Goal: Information Seeking & Learning: Learn about a topic

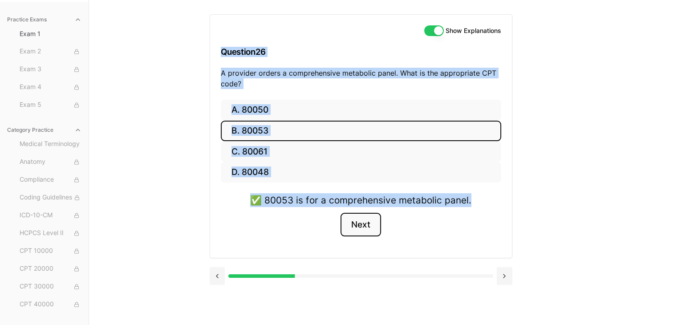
click at [353, 226] on button "Next" at bounding box center [361, 225] width 41 height 24
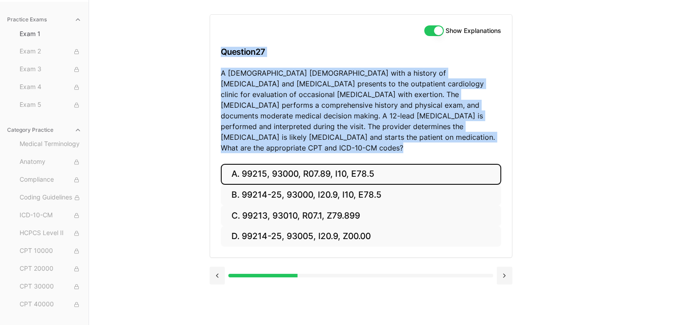
click at [485, 169] on button "A. 99215, 93000, R07.89, I10, E78.5" at bounding box center [361, 174] width 280 height 21
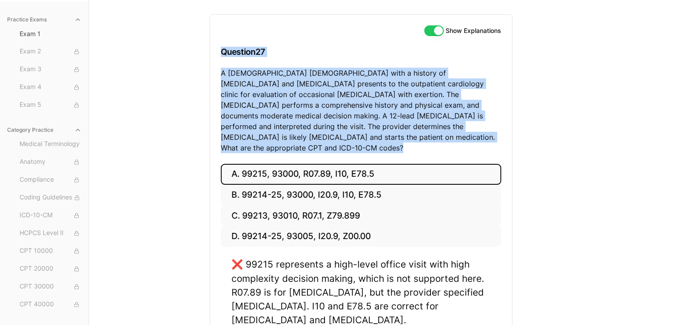
click at [594, 158] on div "Practice Exams Exam 1 Exam 2 Exam 3 Exam 4 Exam 5 Category Practice Medical Ter…" at bounding box center [338, 179] width 677 height 358
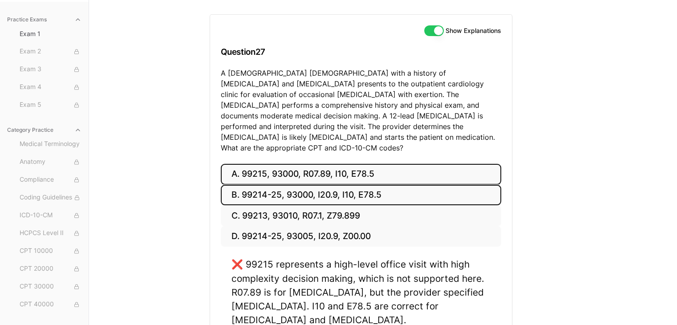
click at [329, 191] on button "B. 99214-25, 93000, I20.9, I10, E78.5" at bounding box center [361, 195] width 280 height 21
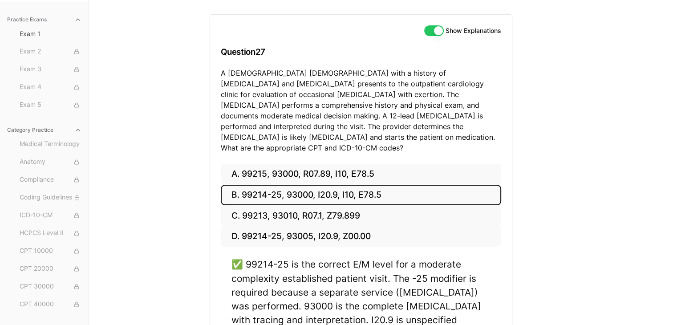
scroll to position [171, 0]
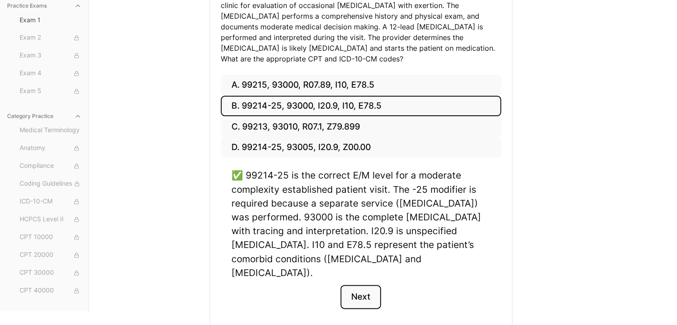
click at [360, 285] on button "Next" at bounding box center [361, 297] width 41 height 24
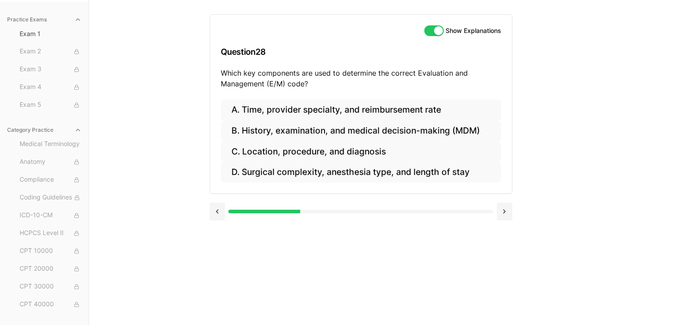
scroll to position [82, 0]
click at [217, 206] on button at bounding box center [218, 212] width 16 height 18
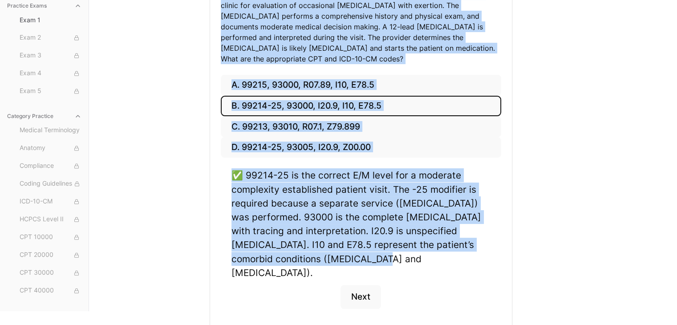
scroll to position [0, 0]
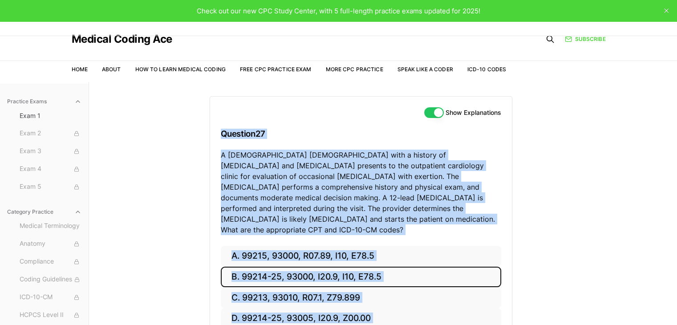
drag, startPoint x: 325, startPoint y: 247, endPoint x: 213, endPoint y: 141, distance: 153.7
click at [213, 141] on div "Show Explanations Question 27 A [DEMOGRAPHIC_DATA] [DEMOGRAPHIC_DATA] with a hi…" at bounding box center [361, 299] width 303 height 406
copy div "Question 27 A [DEMOGRAPHIC_DATA] [DEMOGRAPHIC_DATA] with a history of [MEDICAL_…"
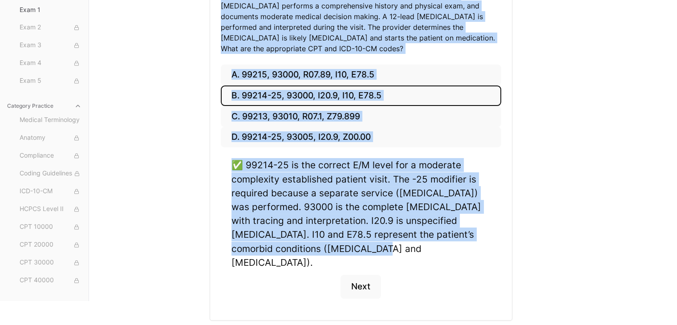
scroll to position [185, 0]
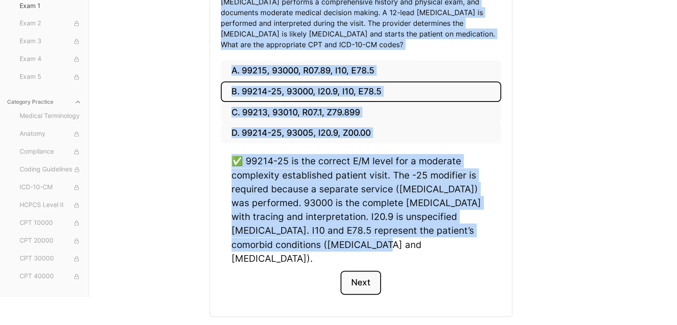
click at [356, 271] on button "Next" at bounding box center [361, 283] width 41 height 24
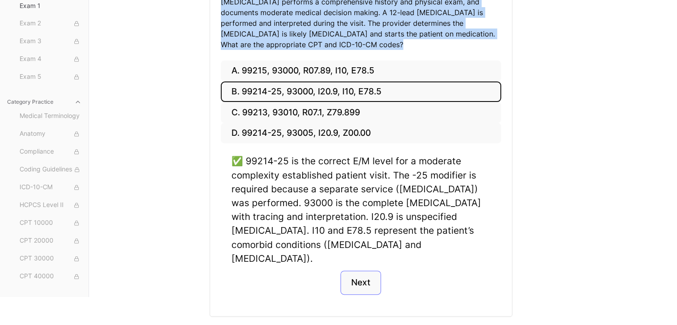
scroll to position [82, 0]
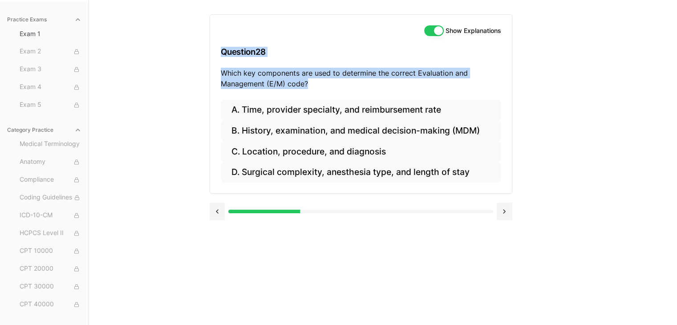
click at [575, 145] on div "Practice Exams Exam 1 Exam 2 Exam 3 Exam 4 Exam 5 Category Practice Medical Ter…" at bounding box center [338, 162] width 677 height 325
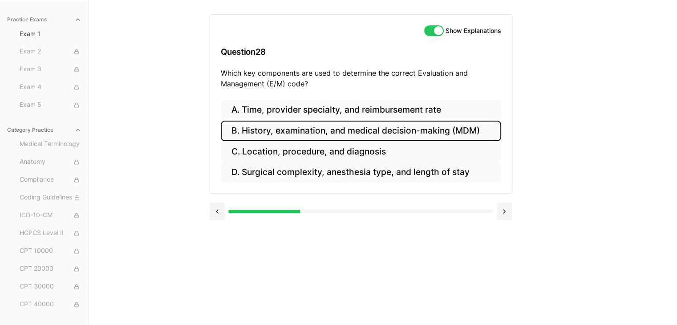
click at [378, 134] on button "B. History, examination, and medical decision-making (MDM)" at bounding box center [361, 131] width 280 height 21
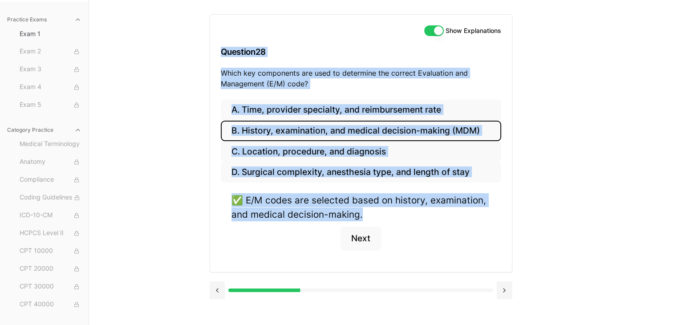
drag, startPoint x: 380, startPoint y: 218, endPoint x: 219, endPoint y: 49, distance: 233.7
click at [219, 49] on div "Show Explanations Question 28 Which key components are used to determine the co…" at bounding box center [361, 143] width 303 height 258
copy div "Question 28 Which key components are used to determine the correct Evaluation a…"
click at [356, 243] on button "Next" at bounding box center [361, 239] width 41 height 24
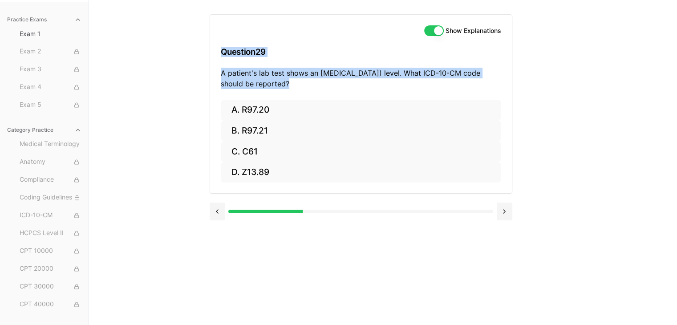
click at [584, 124] on div "Practice Exams Exam 1 Exam 2 Exam 3 Exam 4 Exam 5 Category Practice Medical Ter…" at bounding box center [338, 162] width 677 height 325
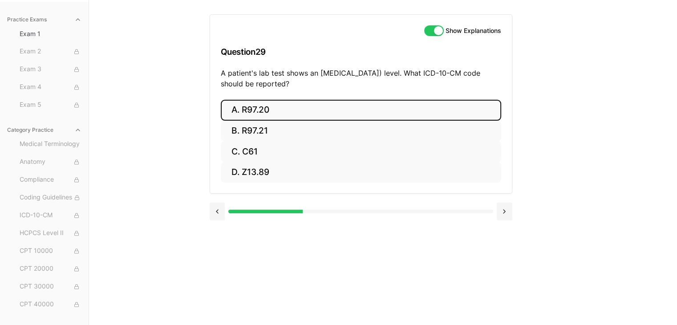
click at [263, 109] on button "A. R97.20" at bounding box center [361, 110] width 280 height 21
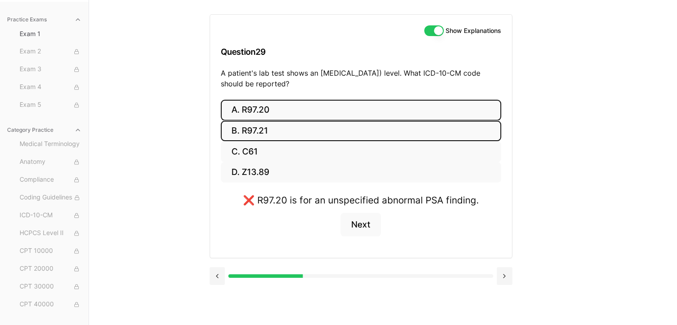
click at [262, 129] on button "B. R97.21" at bounding box center [361, 131] width 280 height 21
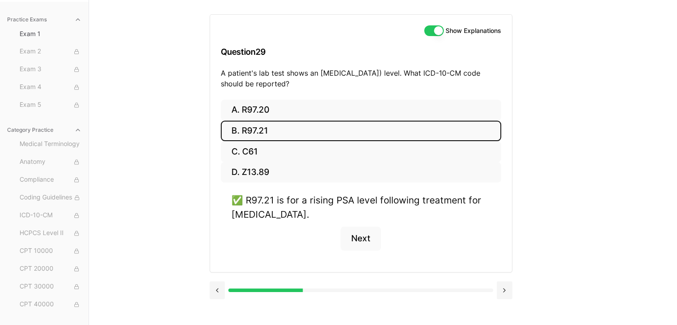
drag, startPoint x: 307, startPoint y: 214, endPoint x: 215, endPoint y: 40, distance: 196.5
click at [215, 40] on div "Show Explanations Question 29 A patient's lab test shows an [MEDICAL_DATA]) lev…" at bounding box center [361, 143] width 303 height 258
copy div "Question 29 A patient's lab test shows an [MEDICAL_DATA]) level. What ICD-10-CM…"
click at [370, 237] on button "Next" at bounding box center [361, 239] width 41 height 24
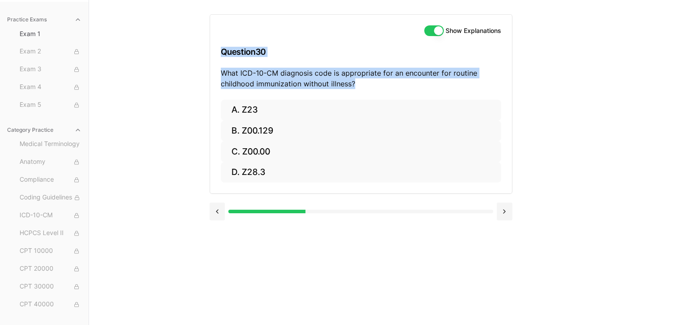
click at [545, 104] on div "Show Explanations Question 30 What ICD-10-CM diagnosis code is appropriate for …" at bounding box center [383, 162] width 347 height 325
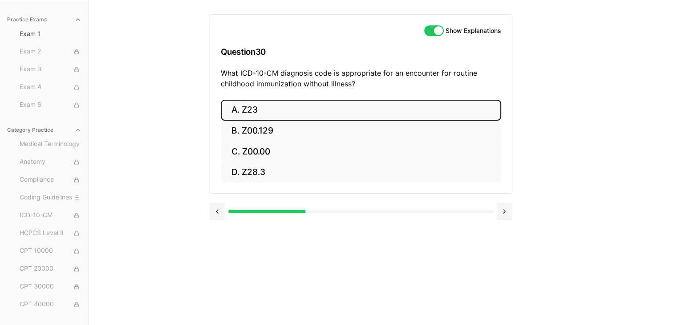
click at [419, 106] on button "A. Z23" at bounding box center [361, 110] width 280 height 21
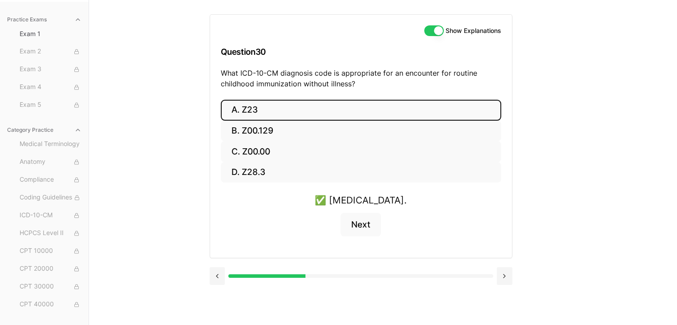
drag, startPoint x: 473, startPoint y: 201, endPoint x: 210, endPoint y: 46, distance: 305.1
click at [210, 46] on div "Show Explanations Question 30 What ICD-10-CM diagnosis code is appropriate for …" at bounding box center [361, 136] width 303 height 244
copy div "Question 30 What ICD-10-CM diagnosis code is appropriate for an encounter for r…"
click at [366, 227] on button "Next" at bounding box center [361, 225] width 41 height 24
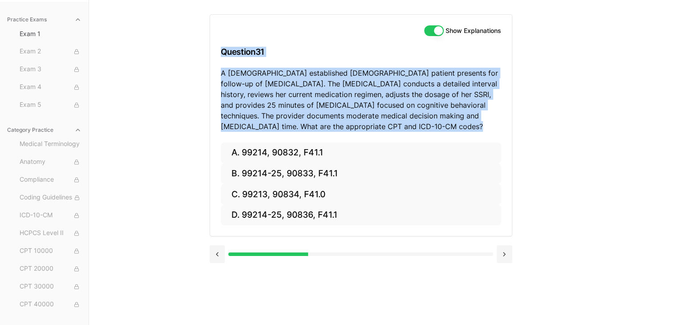
click at [525, 111] on div "Show Explanations Question 31 A [DEMOGRAPHIC_DATA] established [DEMOGRAPHIC_DAT…" at bounding box center [383, 162] width 347 height 325
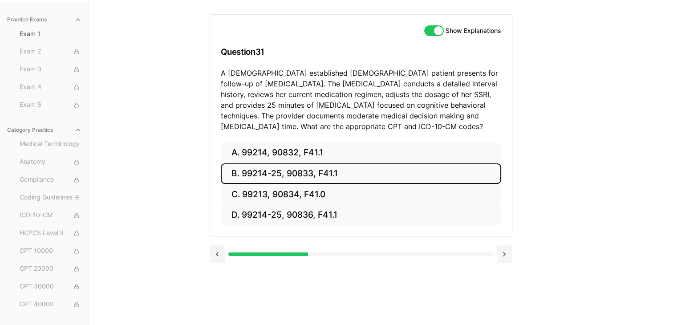
click at [320, 175] on button "B. 99214-25, 90833, F41.1" at bounding box center [361, 173] width 280 height 21
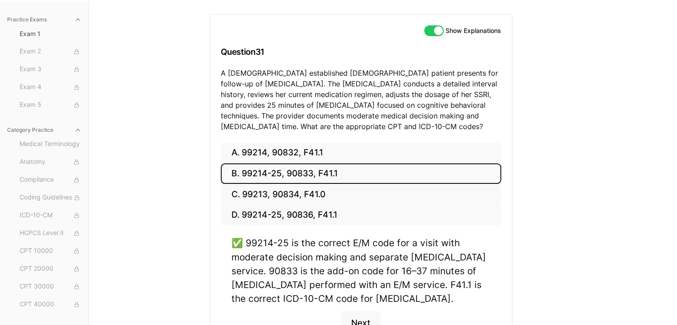
drag, startPoint x: 491, startPoint y: 299, endPoint x: 185, endPoint y: 48, distance: 396.1
click at [185, 48] on div "Practice Exams Exam 1 Exam 2 Exam 3 Exam 4 Exam 5 Category Practice Medical Ter…" at bounding box center [338, 168] width 677 height 337
copy div "Question 31 A [DEMOGRAPHIC_DATA] established [DEMOGRAPHIC_DATA] patient present…"
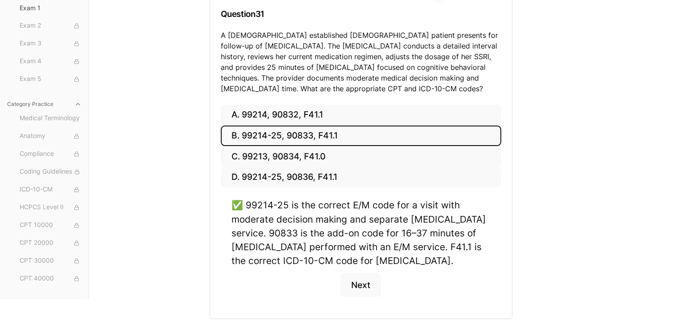
scroll to position [146, 0]
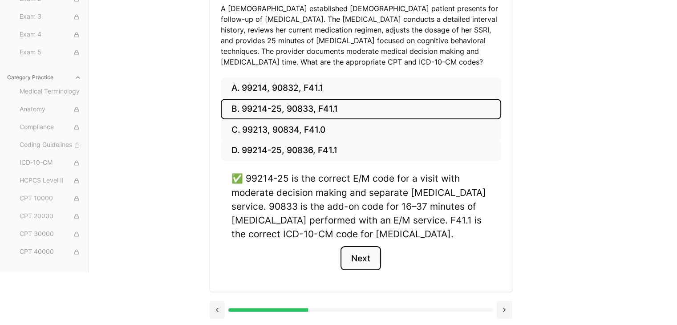
click at [349, 257] on button "Next" at bounding box center [361, 258] width 41 height 24
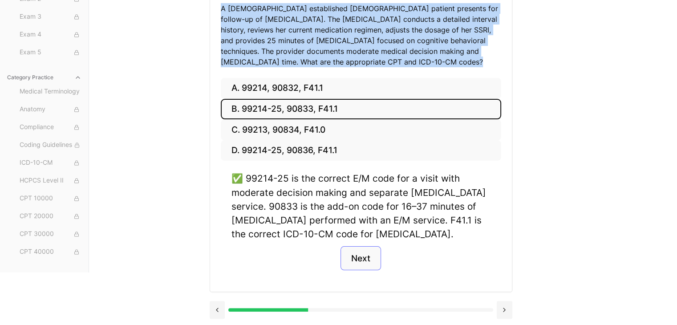
scroll to position [82, 0]
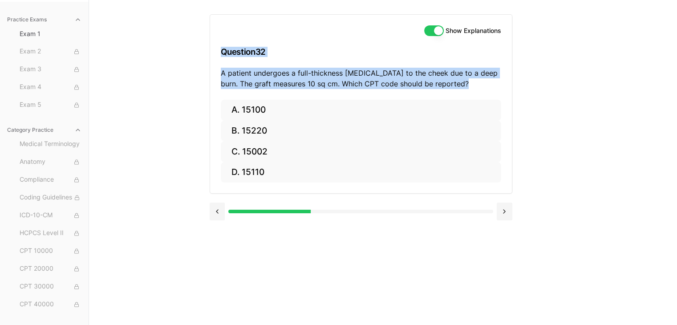
click at [529, 115] on div "Show Explanations Question 32 A patient undergoes a full-thickness [MEDICAL_DAT…" at bounding box center [383, 162] width 347 height 325
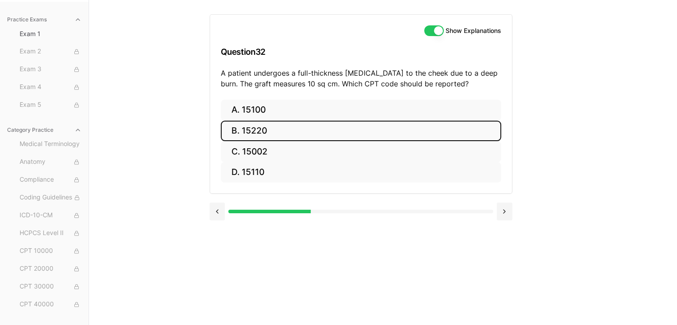
click at [296, 138] on button "B. 15220" at bounding box center [361, 131] width 280 height 21
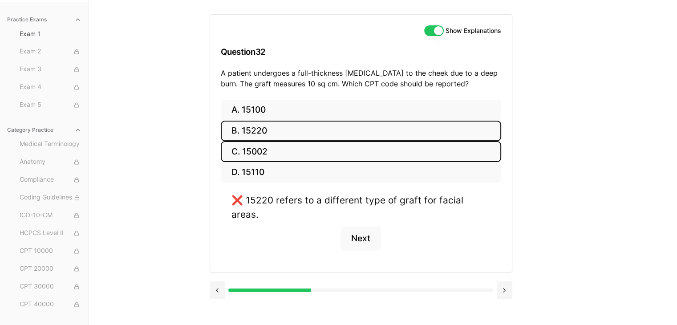
click at [291, 145] on button "C. 15002" at bounding box center [361, 151] width 280 height 21
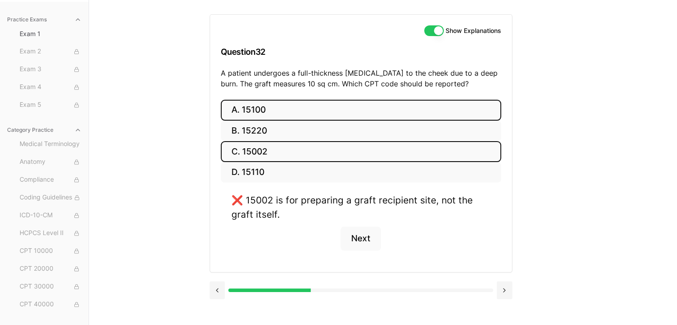
click at [297, 114] on button "A. 15100" at bounding box center [361, 110] width 280 height 21
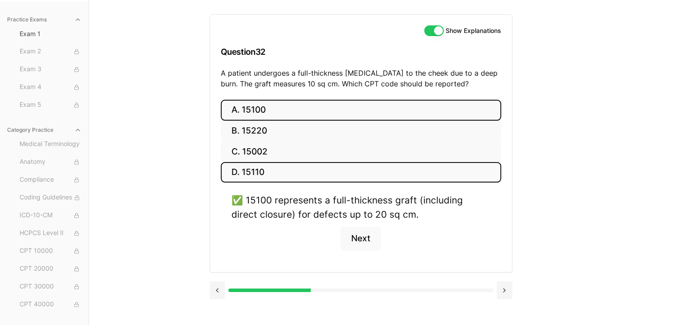
click at [279, 173] on button "D. 15110" at bounding box center [361, 172] width 280 height 21
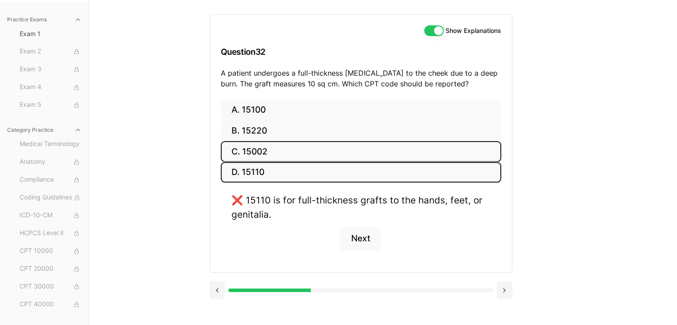
click at [298, 150] on button "C. 15002" at bounding box center [361, 151] width 280 height 21
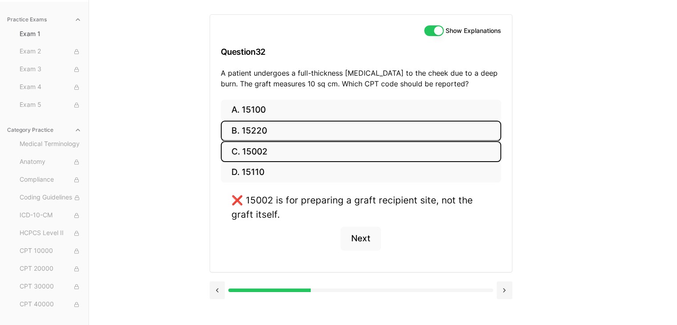
click at [303, 122] on button "B. 15220" at bounding box center [361, 131] width 280 height 21
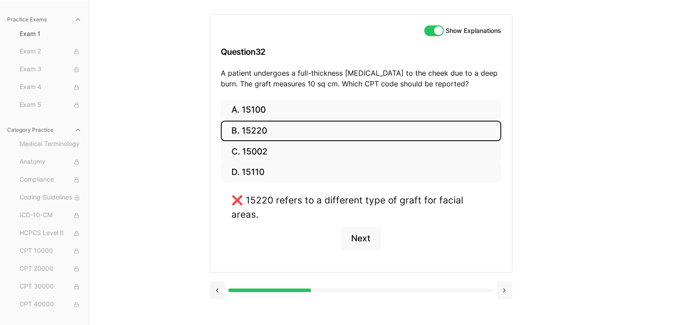
click at [506, 281] on button at bounding box center [505, 290] width 16 height 18
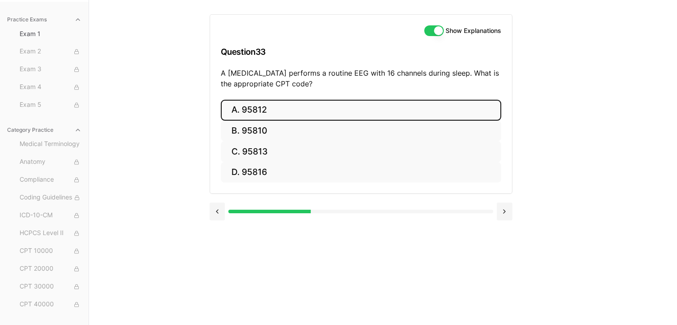
click at [287, 106] on button "A. 95812" at bounding box center [361, 110] width 280 height 21
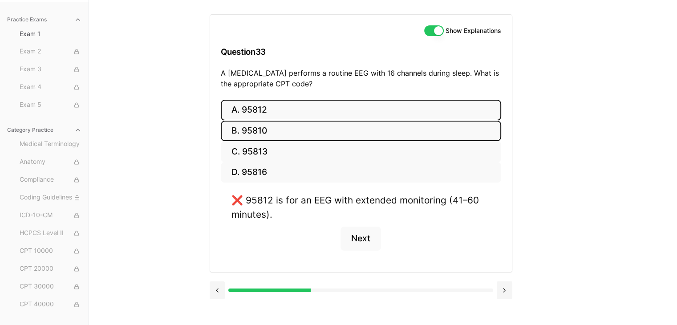
click at [282, 127] on button "B. 95810" at bounding box center [361, 131] width 280 height 21
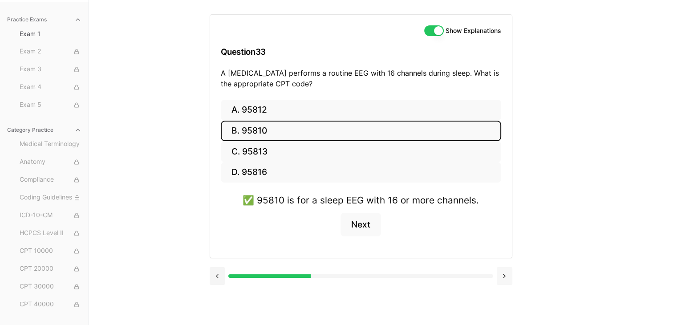
click at [510, 270] on button at bounding box center [505, 276] width 16 height 18
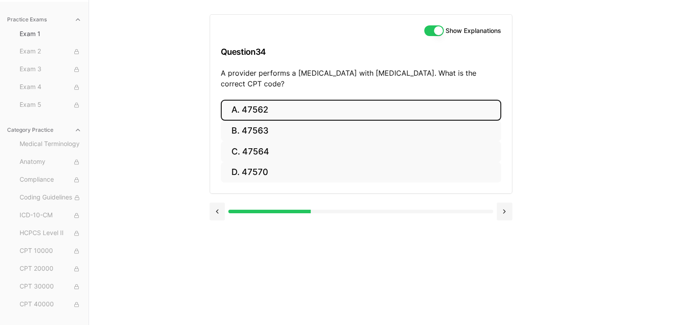
click at [378, 102] on button "A. 47562" at bounding box center [361, 110] width 280 height 21
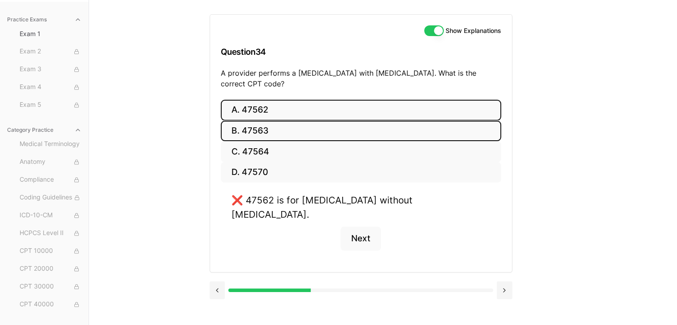
click at [366, 130] on button "B. 47563" at bounding box center [361, 131] width 280 height 21
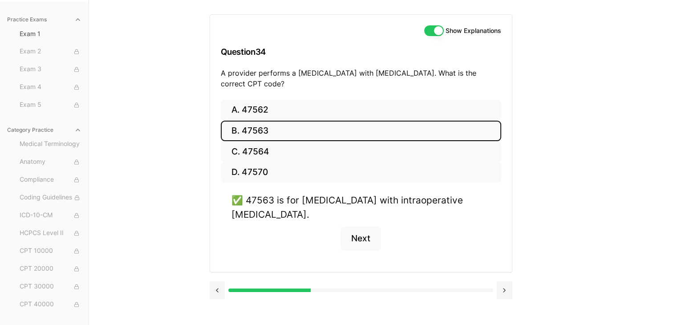
drag, startPoint x: 328, startPoint y: 80, endPoint x: 208, endPoint y: 74, distance: 119.9
click at [208, 74] on div "Practice Exams Exam 1 Exam 2 Exam 3 Exam 4 Exam 5 Category Practice Medical Ter…" at bounding box center [338, 162] width 677 height 325
drag, startPoint x: 377, startPoint y: 215, endPoint x: 223, endPoint y: 48, distance: 227.2
click at [223, 48] on div "Show Explanations Question 34 A provider performs a [MEDICAL_DATA] with [MEDICA…" at bounding box center [361, 143] width 303 height 258
copy div "Question 34 A provider performs a [MEDICAL_DATA] with [MEDICAL_DATA]. What is t…"
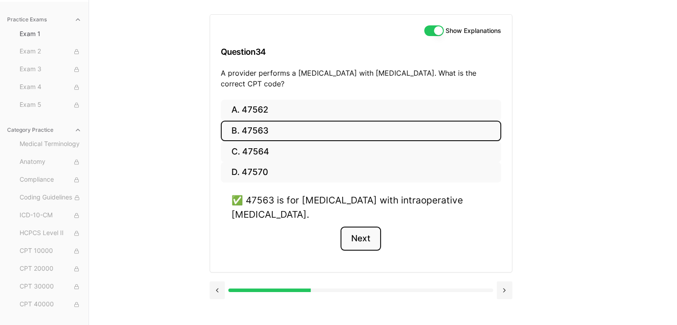
click at [372, 236] on button "Next" at bounding box center [361, 239] width 41 height 24
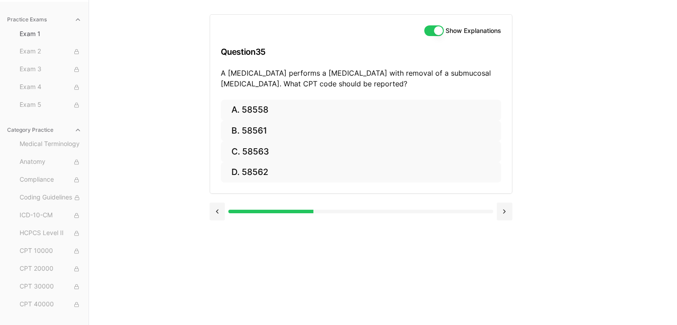
click at [546, 83] on div "Show Explanations Question 35 A [MEDICAL_DATA] performs a [MEDICAL_DATA] with r…" at bounding box center [383, 162] width 347 height 325
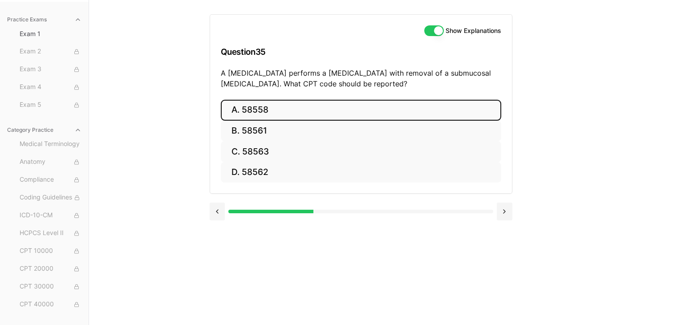
click at [339, 111] on button "A. 58558" at bounding box center [361, 110] width 280 height 21
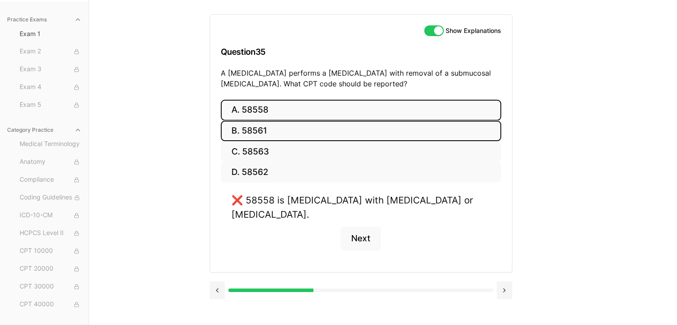
click at [272, 126] on button "B. 58561" at bounding box center [361, 131] width 280 height 21
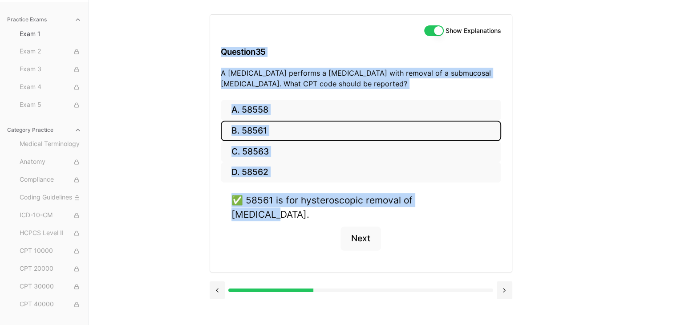
drag, startPoint x: 482, startPoint y: 202, endPoint x: 215, endPoint y: 51, distance: 306.2
click at [215, 51] on div "Show Explanations Question 35 A [MEDICAL_DATA] performs a [MEDICAL_DATA] with r…" at bounding box center [361, 143] width 303 height 258
copy div "Question 35 A [MEDICAL_DATA] performs a [MEDICAL_DATA] with removal of a submuc…"
click at [369, 231] on button "Next" at bounding box center [361, 239] width 41 height 24
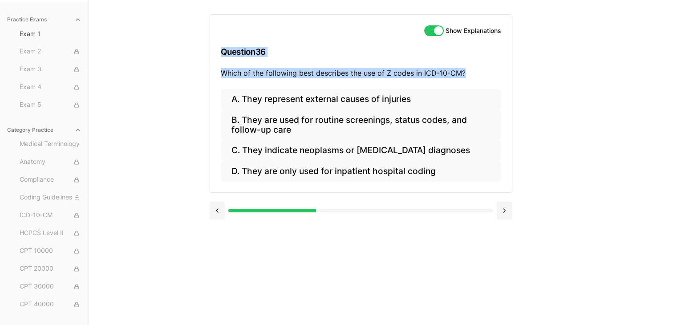
click at [552, 85] on div "Show Explanations Question 36 Which of the following best describes the use of …" at bounding box center [383, 162] width 347 height 325
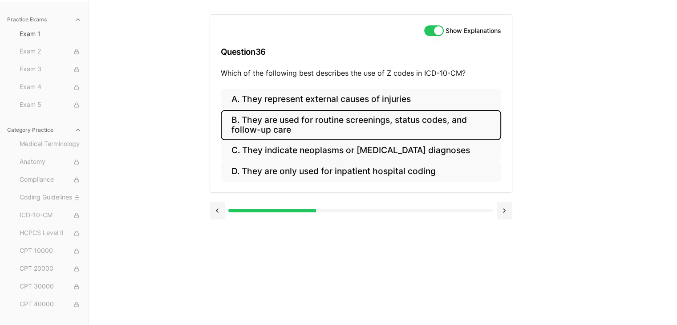
click at [319, 111] on button "B. They are used for routine screenings, status codes, and follow-up care" at bounding box center [361, 125] width 280 height 30
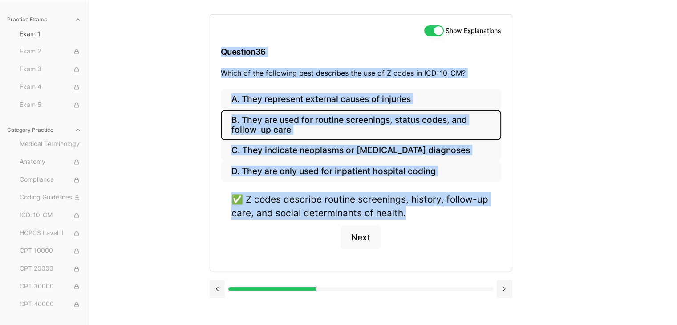
drag, startPoint x: 472, startPoint y: 211, endPoint x: 189, endPoint y: 60, distance: 321.0
click at [189, 60] on div "Practice Exams Exam 1 Exam 2 Exam 3 Exam 4 Exam 5 Category Practice Medical Ter…" at bounding box center [338, 162] width 677 height 325
copy div "Question 36 Which of the following best describes the use of Z codes in ICD-10-…"
click at [351, 230] on button "Next" at bounding box center [361, 237] width 41 height 24
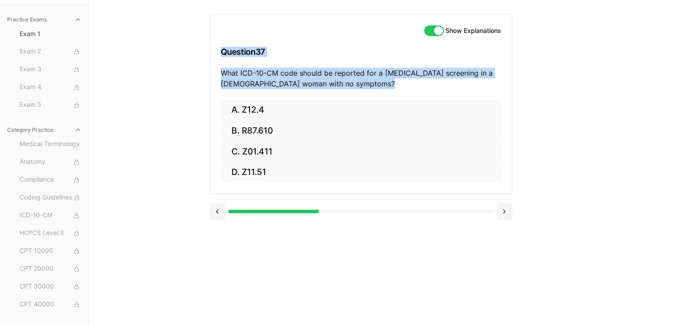
click at [546, 157] on div "Show Explanations Question 37 What ICD-10-CM code should be reported for a [MED…" at bounding box center [383, 162] width 347 height 325
click at [552, 133] on div "Show Explanations Question 37 What ICD-10-CM code should be reported for a [MED…" at bounding box center [383, 162] width 347 height 325
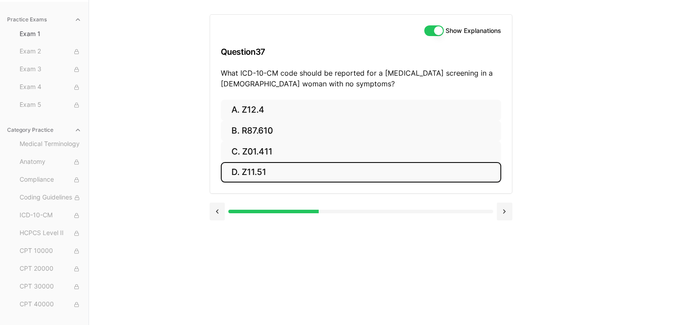
click at [247, 175] on button "D. Z11.51" at bounding box center [361, 172] width 280 height 21
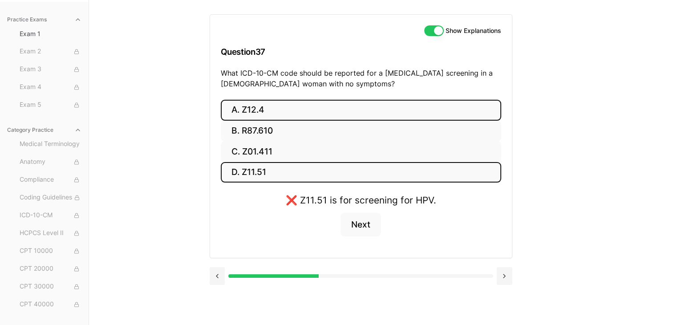
click at [248, 114] on button "A. Z12.4" at bounding box center [361, 110] width 280 height 21
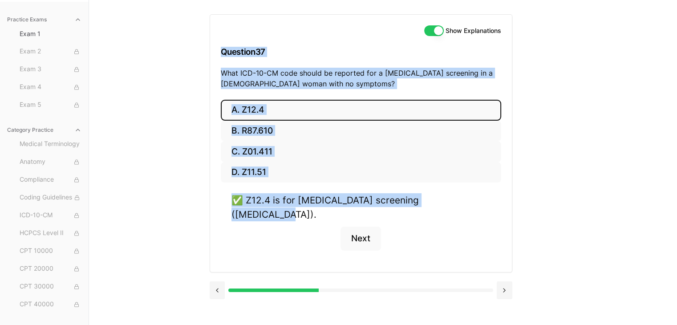
drag, startPoint x: 472, startPoint y: 200, endPoint x: 223, endPoint y: 52, distance: 290.1
click at [223, 52] on div "Show Explanations Question 37 What ICD-10-CM code should be reported for a [MED…" at bounding box center [361, 143] width 303 height 258
copy div "Question 37 What ICD-10-CM code should be reported for a [MEDICAL_DATA] screeni…"
click at [332, 202] on div "✅ Z12.4 is for [MEDICAL_DATA] screening ([MEDICAL_DATA])." at bounding box center [361, 207] width 259 height 28
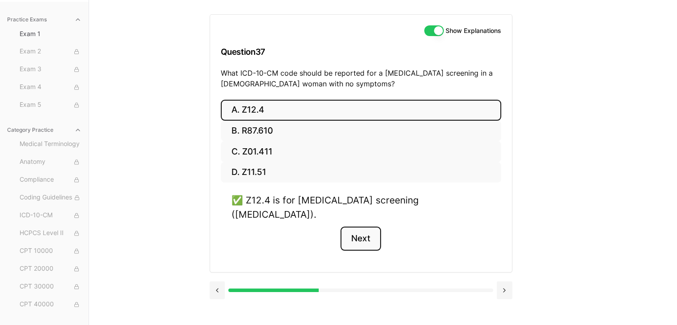
click at [348, 227] on button "Next" at bounding box center [361, 239] width 41 height 24
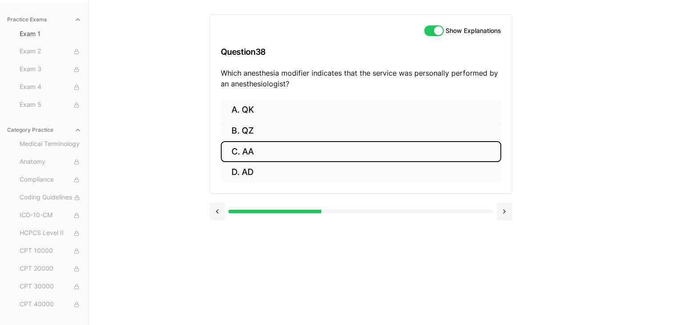
click at [267, 154] on button "C. AA" at bounding box center [361, 151] width 280 height 21
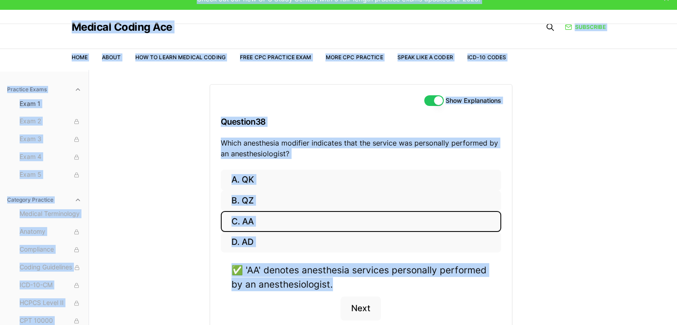
scroll to position [0, 0]
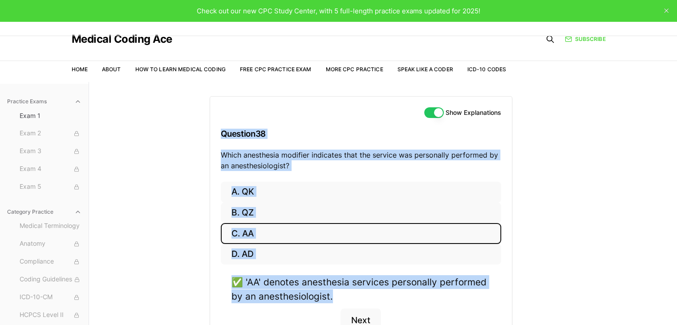
drag, startPoint x: 353, startPoint y: 212, endPoint x: 221, endPoint y: 131, distance: 155.7
click at [221, 131] on div "Show Explanations Question 38 Which anesthesia modifier indicates that the serv…" at bounding box center [361, 225] width 303 height 258
copy div "Question 38 Which anesthesia modifier indicates that the service was personally…"
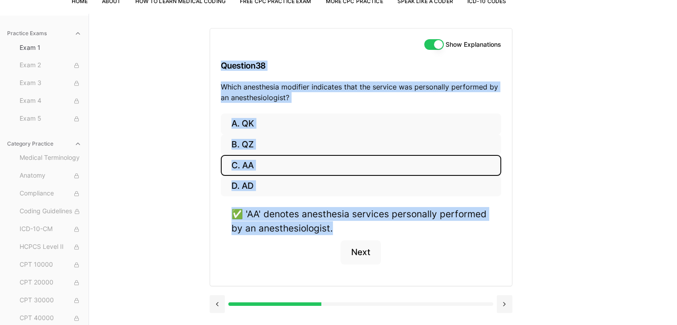
scroll to position [82, 0]
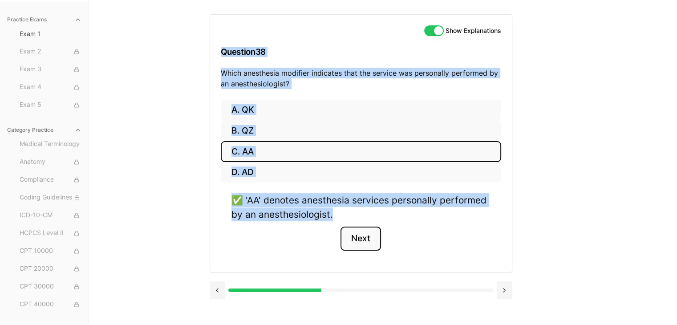
click at [354, 235] on button "Next" at bounding box center [361, 239] width 41 height 24
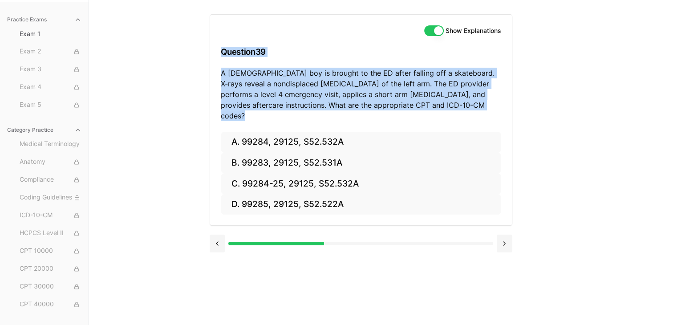
click at [557, 95] on div "Practice Exams Exam 1 Exam 2 Exam 3 Exam 4 Exam 5 Category Practice Medical Ter…" at bounding box center [338, 162] width 677 height 325
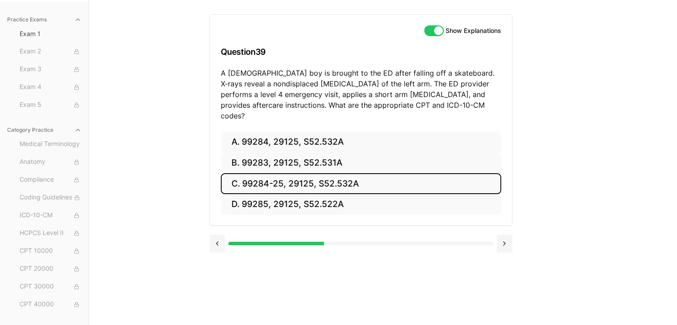
click at [255, 173] on button "C. 99284-25, 29125, S52.532A" at bounding box center [361, 183] width 280 height 21
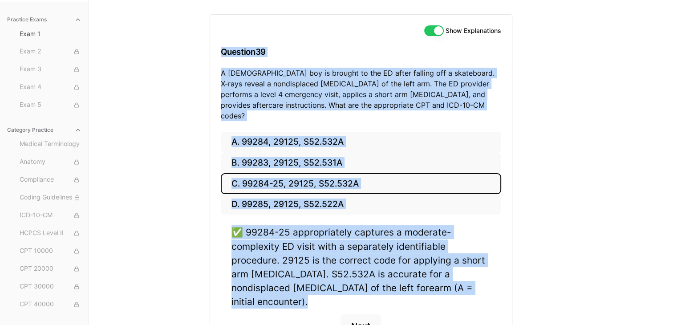
drag, startPoint x: 481, startPoint y: 278, endPoint x: 199, endPoint y: 50, distance: 362.1
click at [199, 50] on div "Practice Exams Exam 1 Exam 2 Exam 3 Exam 4 Exam 5 Category Practice Medical Ter…" at bounding box center [338, 170] width 677 height 340
click at [371, 314] on button "Next" at bounding box center [361, 326] width 41 height 24
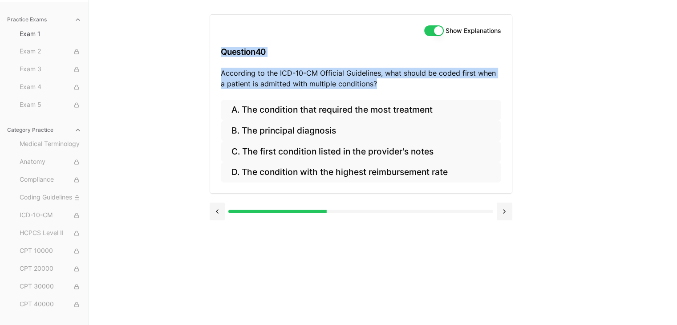
click at [567, 98] on div "Practice Exams Exam 1 Exam 2 Exam 3 Exam 4 Exam 5 Category Practice Medical Ter…" at bounding box center [338, 162] width 677 height 325
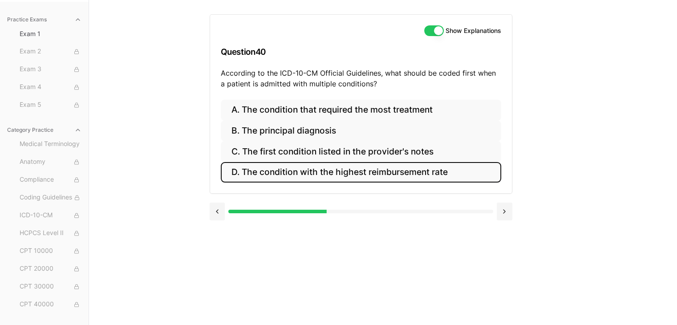
click at [276, 171] on button "D. The condition with the highest reimbursement rate" at bounding box center [361, 172] width 280 height 21
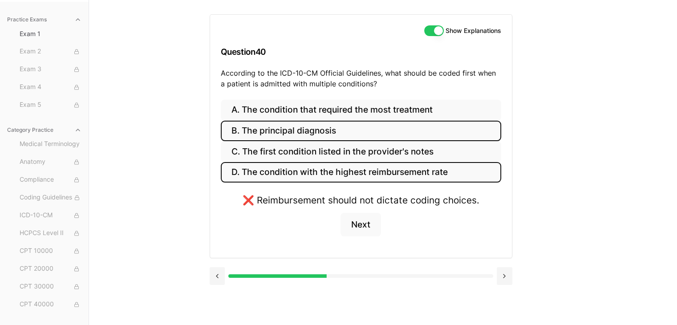
click at [276, 134] on button "B. The principal diagnosis" at bounding box center [361, 131] width 280 height 21
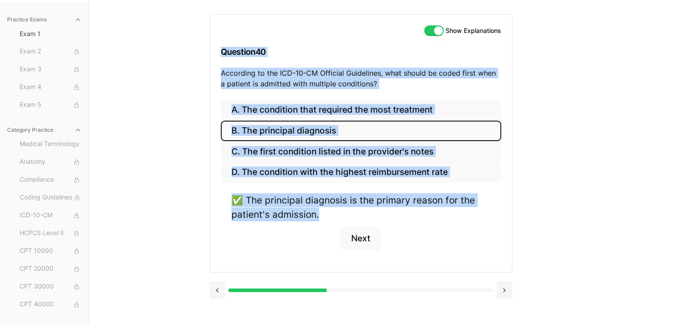
drag, startPoint x: 323, startPoint y: 214, endPoint x: 218, endPoint y: 45, distance: 198.8
click at [218, 45] on div "Show Explanations Question 40 According to the ICD-10-CM Official Guidelines, w…" at bounding box center [361, 143] width 303 height 258
click at [362, 241] on button "Next" at bounding box center [361, 239] width 41 height 24
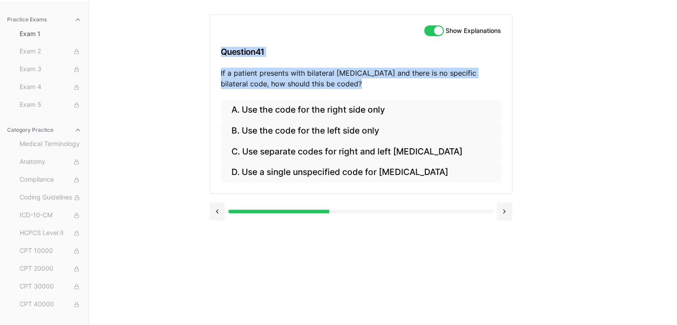
click at [150, 91] on div "Practice Exams Exam 1 Exam 2 Exam 3 Exam 4 Exam 5 Category Practice Medical Ter…" at bounding box center [338, 162] width 677 height 325
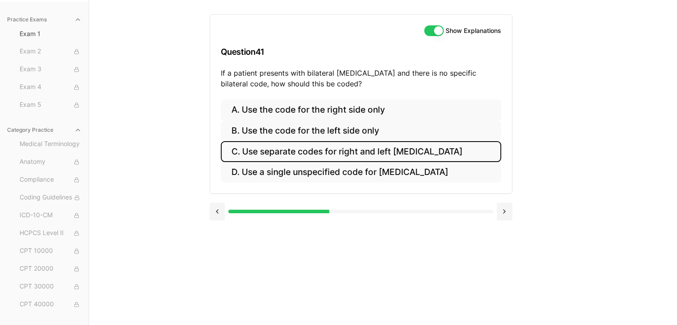
click at [366, 150] on button "C. Use separate codes for right and left [MEDICAL_DATA]" at bounding box center [361, 151] width 280 height 21
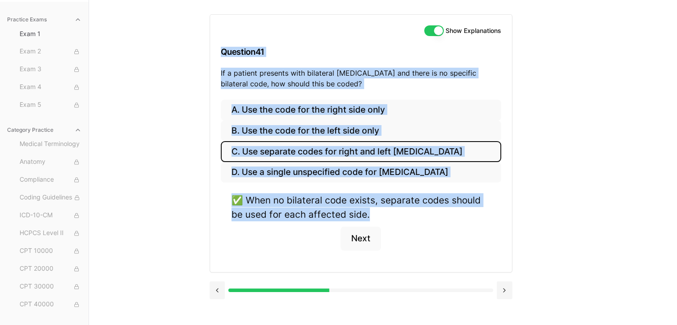
drag, startPoint x: 374, startPoint y: 219, endPoint x: 219, endPoint y: 41, distance: 235.7
click at [195, 48] on div "Practice Exams Exam 1 Exam 2 Exam 3 Exam 4 Exam 5 Category Practice Medical Ter…" at bounding box center [338, 162] width 677 height 325
click at [356, 228] on button "Next" at bounding box center [361, 239] width 41 height 24
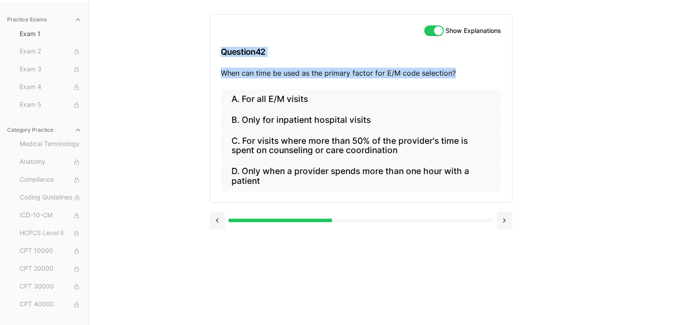
click at [600, 99] on div "Practice Exams Exam 1 Exam 2 Exam 3 Exam 4 Exam 5 Category Practice Medical Ter…" at bounding box center [338, 162] width 677 height 325
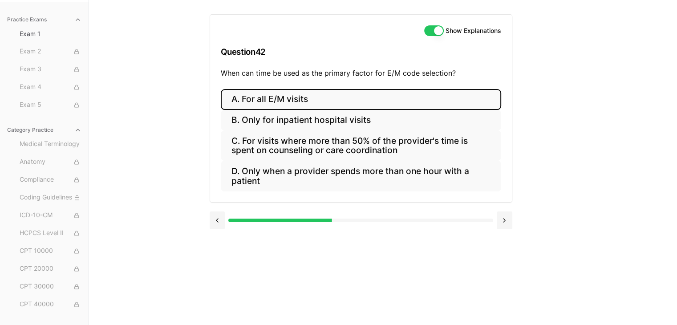
click at [292, 97] on button "A. For all E/M visits" at bounding box center [361, 99] width 280 height 21
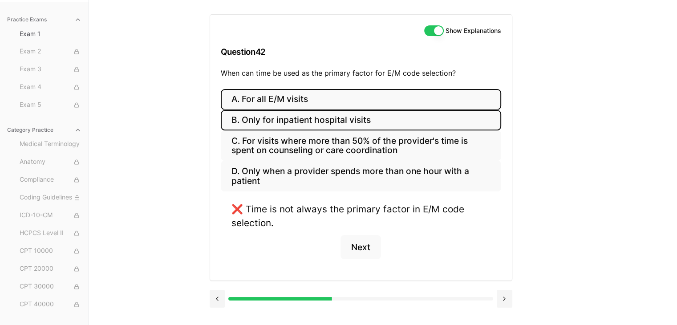
click at [291, 127] on button "B. Only for inpatient hospital visits" at bounding box center [361, 120] width 280 height 21
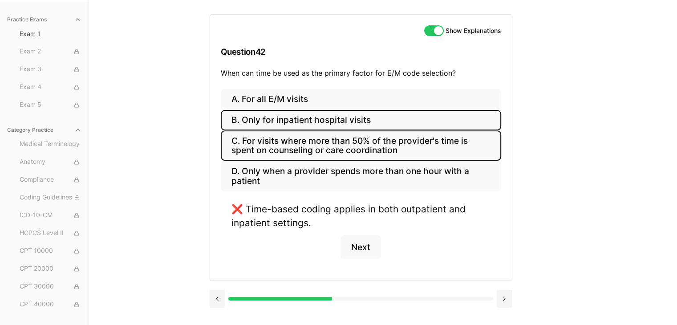
click at [283, 152] on button "C. For visits where more than 50% of the provider's time is spent on counseling…" at bounding box center [361, 145] width 280 height 30
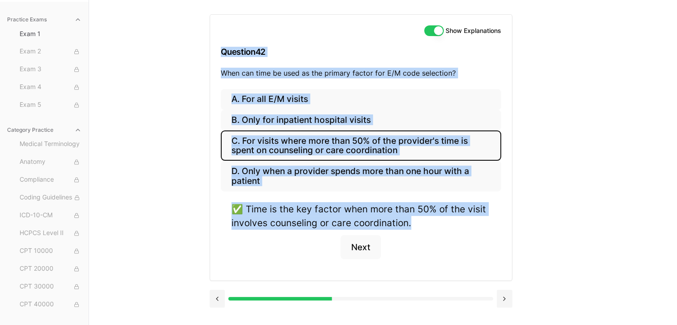
drag, startPoint x: 415, startPoint y: 225, endPoint x: 206, endPoint y: 53, distance: 270.4
click at [206, 53] on div "Practice Exams Exam 1 Exam 2 Exam 3 Exam 4 Exam 5 Category Practice Medical Ter…" at bounding box center [338, 162] width 677 height 325
click at [360, 248] on button "Next" at bounding box center [361, 247] width 41 height 24
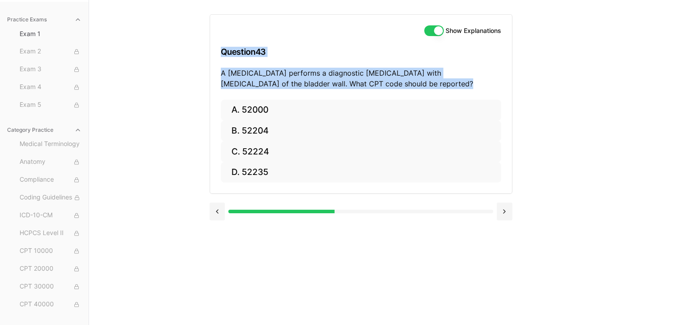
click at [205, 43] on div "Practice Exams Exam 1 Exam 2 Exam 3 Exam 4 Exam 5 Category Practice Medical Ter…" at bounding box center [338, 162] width 677 height 325
click at [562, 87] on div "Practice Exams Exam 1 Exam 2 Exam 3 Exam 4 Exam 5 Category Practice Medical Ter…" at bounding box center [338, 162] width 677 height 325
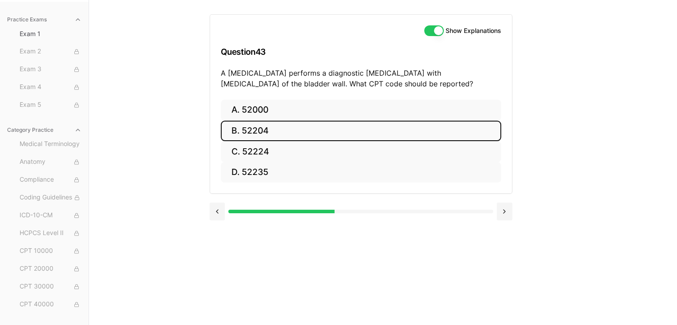
click at [281, 131] on button "B. 52204" at bounding box center [361, 131] width 280 height 21
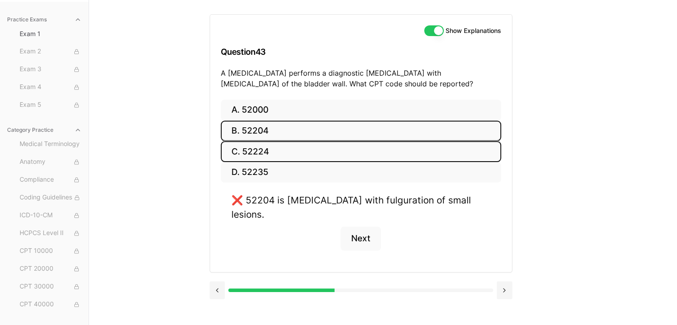
click at [278, 142] on button "C. 52224" at bounding box center [361, 151] width 280 height 21
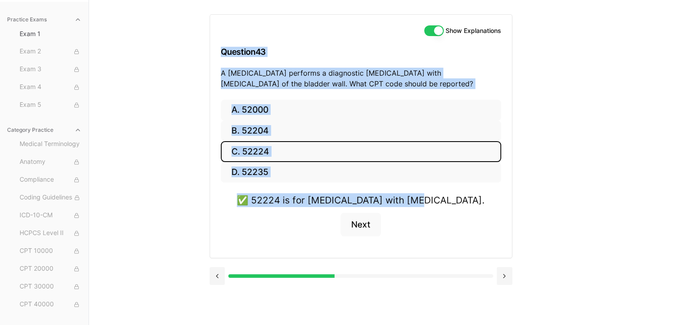
drag, startPoint x: 487, startPoint y: 208, endPoint x: 223, endPoint y: 49, distance: 308.7
click at [208, 49] on div "Practice Exams Exam 1 Exam 2 Exam 3 Exam 4 Exam 5 Category Practice Medical Ter…" at bounding box center [338, 162] width 677 height 325
click at [355, 223] on button "Next" at bounding box center [361, 225] width 41 height 24
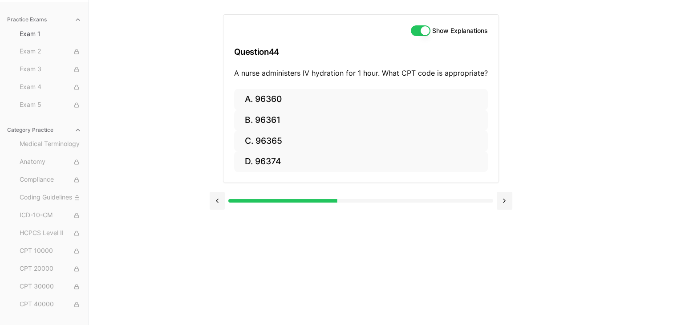
click at [616, 135] on div "Practice Exams Exam 1 Exam 2 Exam 3 Exam 4 Exam 5 Category Practice Medical Ter…" at bounding box center [338, 162] width 677 height 325
click at [421, 84] on div "Show Explanations Question 44 A nurse administers IV hydration for 1 hour. What…" at bounding box center [360, 52] width 275 height 74
click at [420, 87] on div "Show Explanations Question 44 A nurse administers IV hydration for 1 hour. What…" at bounding box center [360, 52] width 275 height 74
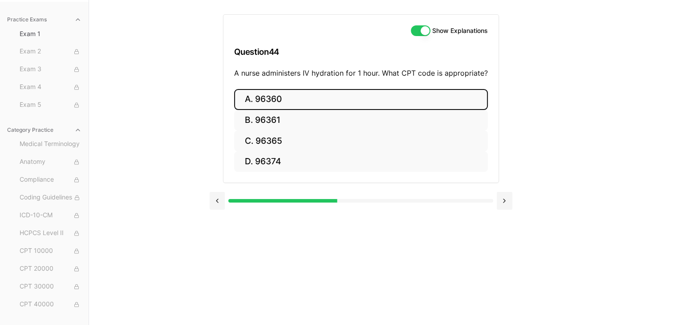
click at [373, 91] on button "A. 96360" at bounding box center [361, 99] width 254 height 21
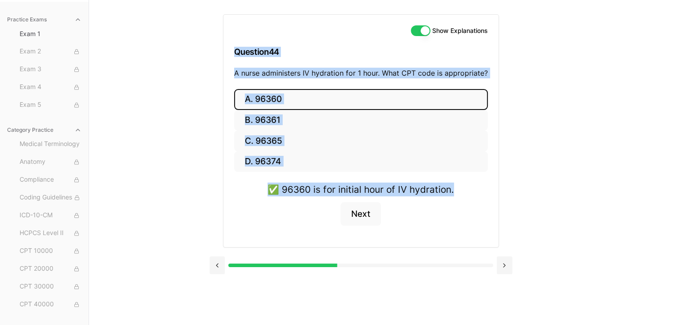
drag, startPoint x: 478, startPoint y: 194, endPoint x: 235, endPoint y: 42, distance: 286.4
click at [235, 42] on div "Show Explanations Question 44 A nurse administers IV hydration for 1 hour. What…" at bounding box center [361, 130] width 276 height 233
click at [368, 212] on button "Next" at bounding box center [361, 214] width 41 height 24
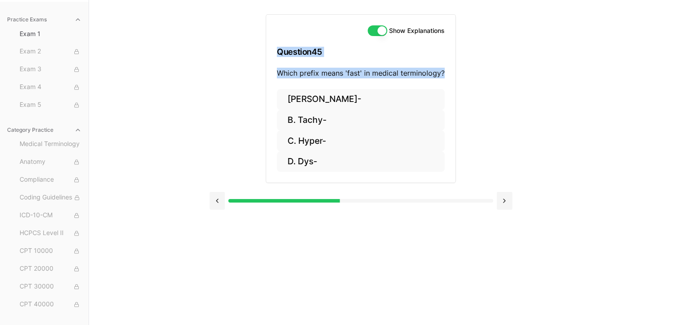
click at [531, 94] on div "Show Explanations Question 45 Which prefix means 'fast' in medical terminology?…" at bounding box center [383, 162] width 347 height 325
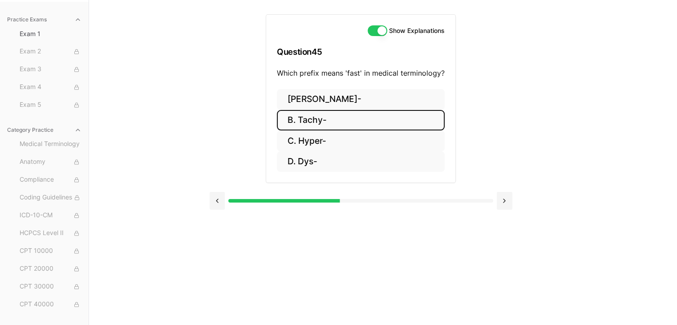
click at [345, 123] on button "B. Tachy-" at bounding box center [361, 120] width 168 height 21
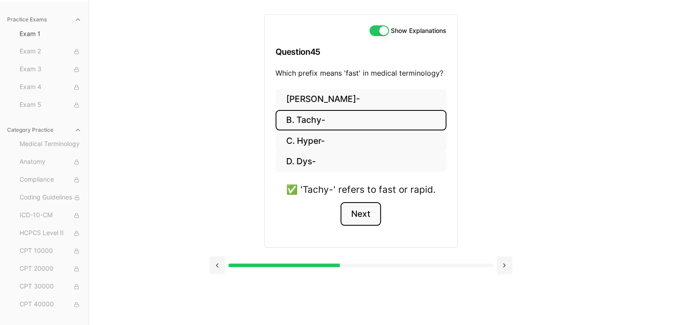
click at [360, 209] on button "Next" at bounding box center [361, 214] width 41 height 24
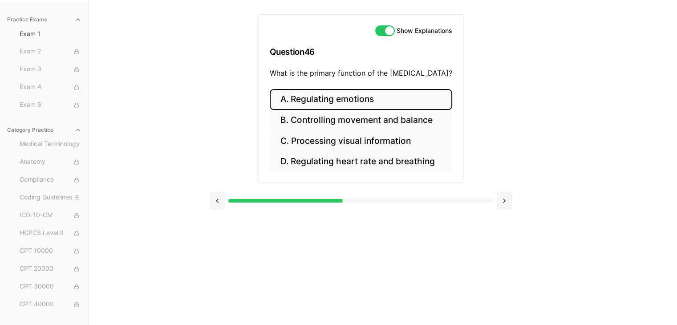
click at [436, 94] on button "A. Regulating emotions" at bounding box center [361, 99] width 183 height 21
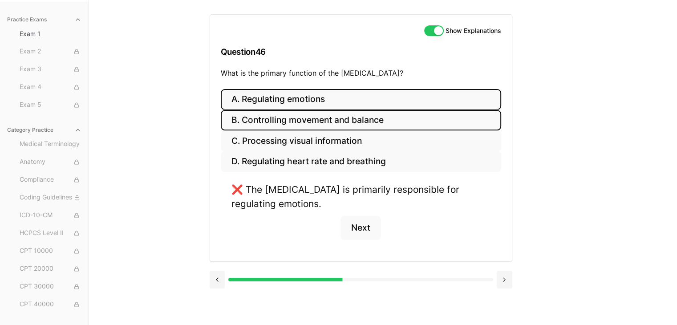
click at [251, 126] on button "B. Controlling movement and balance" at bounding box center [361, 120] width 280 height 21
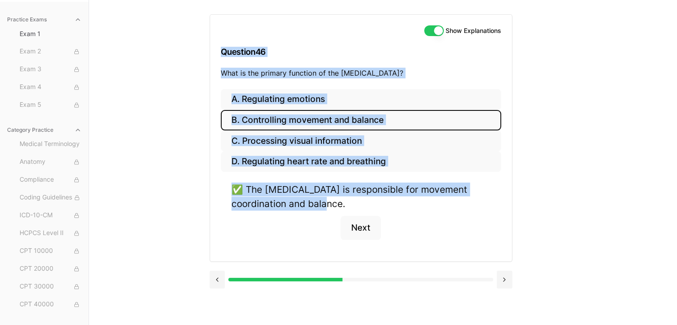
drag, startPoint x: 358, startPoint y: 205, endPoint x: 207, endPoint y: 64, distance: 206.3
click at [207, 64] on div "Practice Exams Exam 1 Exam 2 Exam 3 Exam 4 Exam 5 Category Practice Medical Ter…" at bounding box center [338, 162] width 677 height 325
click at [347, 222] on button "Next" at bounding box center [361, 228] width 41 height 24
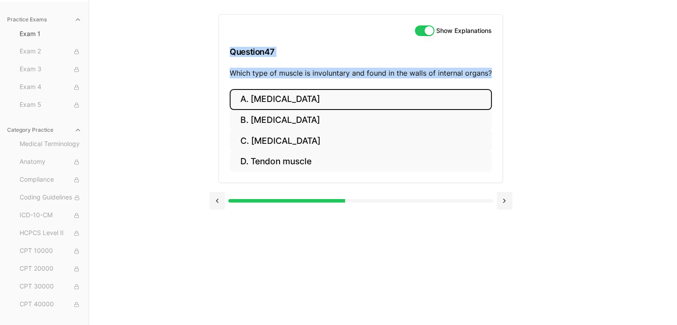
click at [366, 91] on button "A. [MEDICAL_DATA]" at bounding box center [361, 99] width 262 height 21
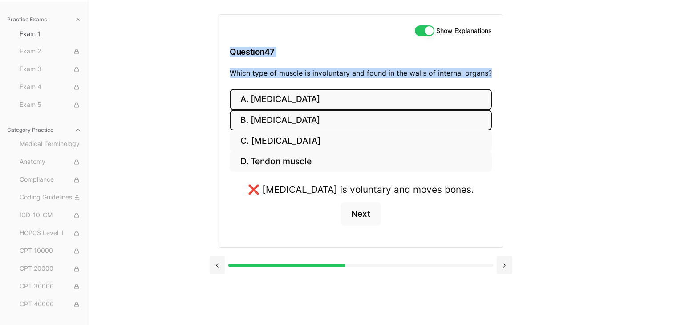
click at [337, 117] on button "B. [MEDICAL_DATA]" at bounding box center [361, 120] width 262 height 21
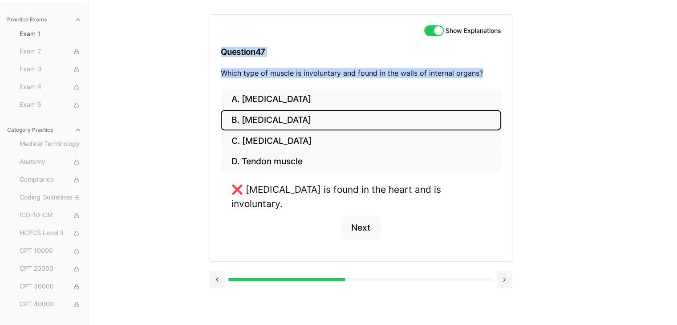
click at [333, 124] on button "B. [MEDICAL_DATA]" at bounding box center [361, 120] width 280 height 21
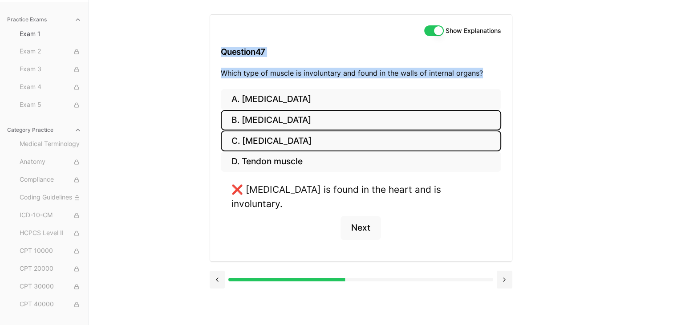
click at [313, 149] on button "C. [MEDICAL_DATA]" at bounding box center [361, 140] width 280 height 21
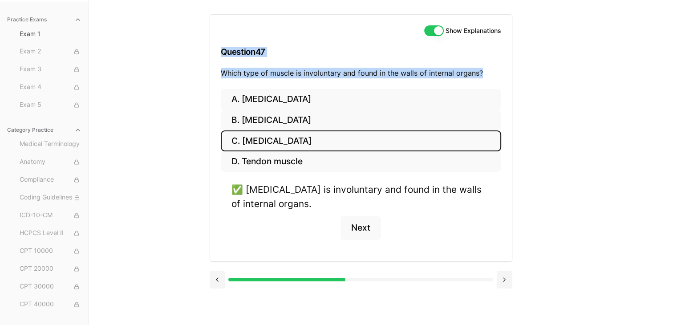
click at [175, 119] on div "Practice Exams Exam 1 Exam 2 Exam 3 Exam 4 Exam 5 Category Practice Medical Ter…" at bounding box center [338, 162] width 677 height 325
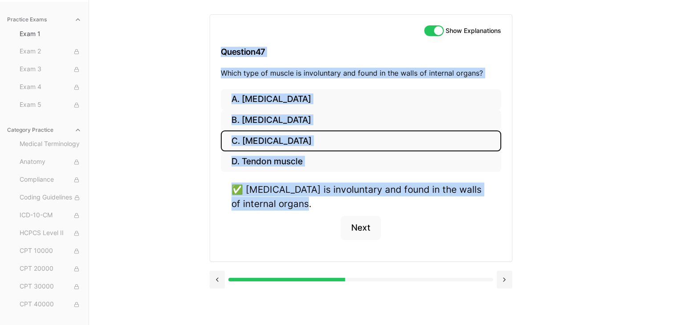
drag, startPoint x: 304, startPoint y: 207, endPoint x: 211, endPoint y: 53, distance: 180.6
click at [211, 53] on div "Show Explanations Question 47 Which type of muscle is involuntary and found in …" at bounding box center [361, 138] width 303 height 248
click at [358, 225] on button "Next" at bounding box center [361, 228] width 41 height 24
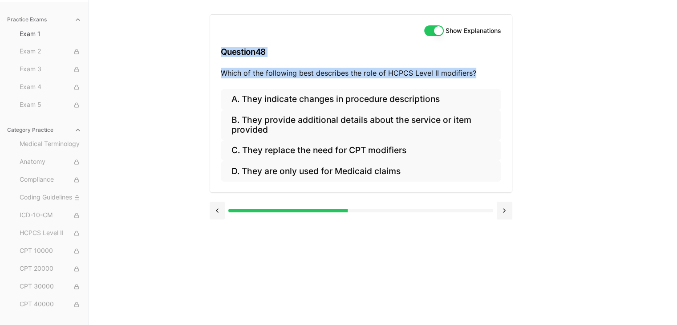
click at [560, 157] on div "Practice Exams Exam 1 Exam 2 Exam 3 Exam 4 Exam 5 Category Practice Medical Ter…" at bounding box center [338, 162] width 677 height 325
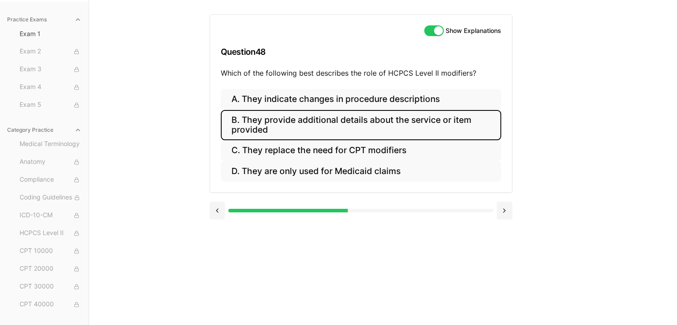
click at [309, 120] on button "B. They provide additional details about the service or item provided" at bounding box center [361, 125] width 280 height 30
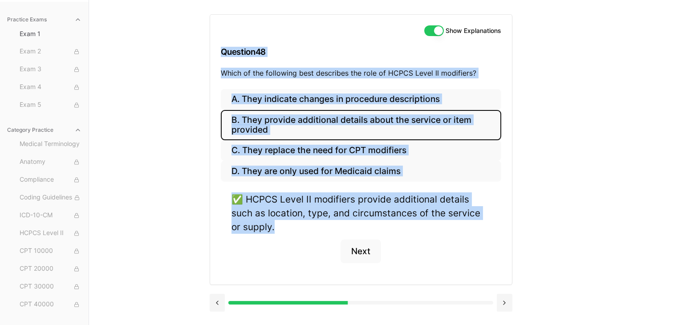
drag, startPoint x: 276, startPoint y: 227, endPoint x: 218, endPoint y: 52, distance: 183.9
click at [218, 52] on div "Show Explanations Question 48 Which of the following best describes the role of…" at bounding box center [361, 149] width 303 height 271
click at [353, 254] on button "Next" at bounding box center [361, 252] width 41 height 24
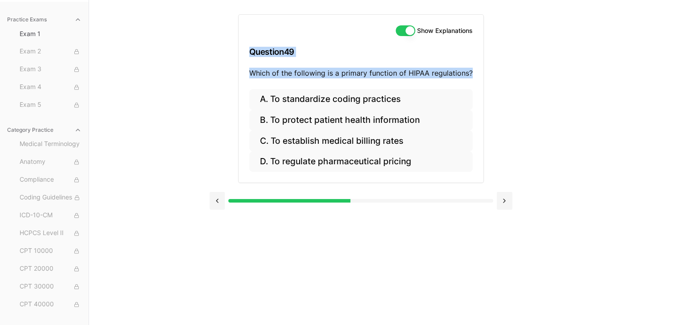
click at [492, 72] on div "Show Explanations Question 49 Which of the following is a primary function of H…" at bounding box center [361, 108] width 303 height 217
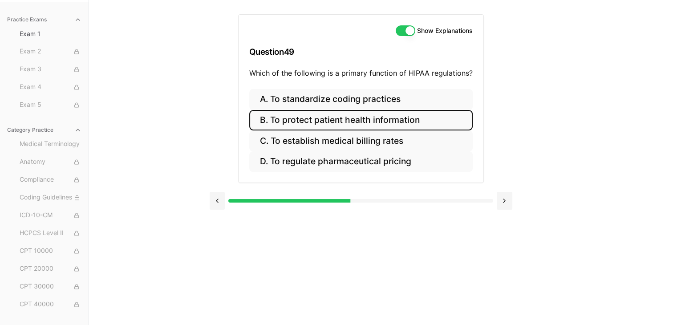
click at [313, 121] on button "B. To protect patient health information" at bounding box center [360, 120] width 223 height 21
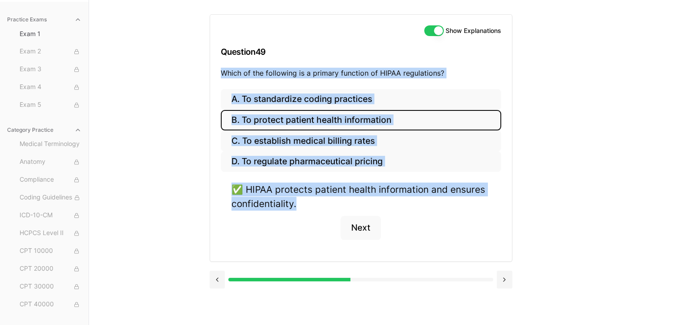
drag, startPoint x: 305, startPoint y: 202, endPoint x: 209, endPoint y: 70, distance: 162.9
click at [209, 70] on div "Practice Exams Exam 1 Exam 2 Exam 3 Exam 4 Exam 5 Category Practice Medical Ter…" at bounding box center [338, 162] width 677 height 325
click at [309, 203] on div "✅ HIPAA protects patient health information and ensures confidentiality." at bounding box center [361, 197] width 259 height 28
drag, startPoint x: 309, startPoint y: 203, endPoint x: 224, endPoint y: 38, distance: 185.4
click at [224, 38] on div "Show Explanations Question 49 Which of the following is a primary function of H…" at bounding box center [361, 138] width 303 height 248
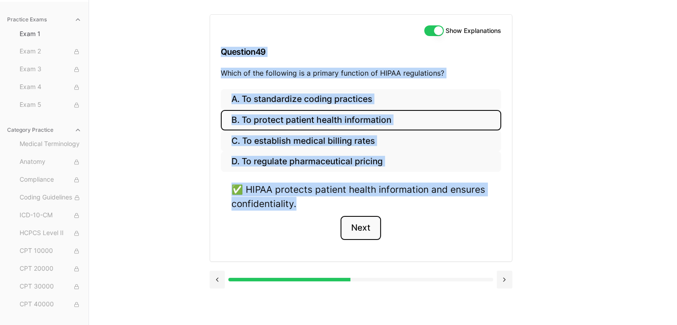
click at [370, 227] on button "Next" at bounding box center [361, 228] width 41 height 24
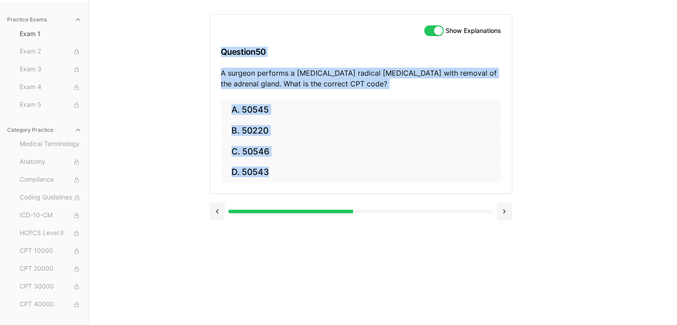
click at [183, 65] on div "Practice Exams Exam 1 Exam 2 Exam 3 Exam 4 Exam 5 Category Practice Medical Ter…" at bounding box center [338, 162] width 677 height 325
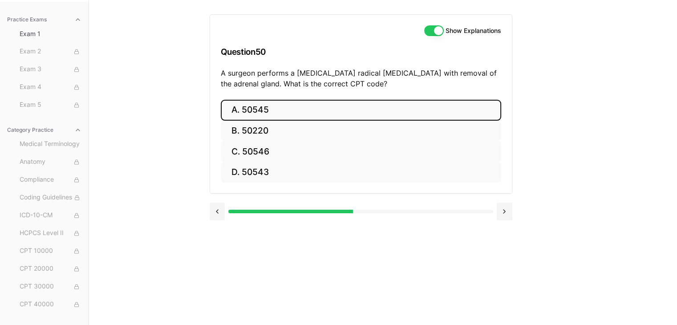
click at [353, 118] on button "A. 50545" at bounding box center [361, 110] width 280 height 21
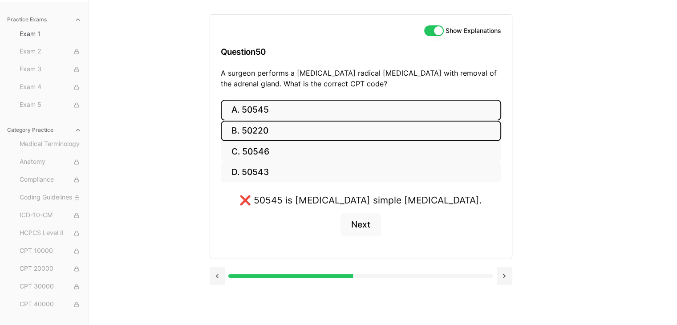
click at [318, 121] on button "B. 50220" at bounding box center [361, 131] width 280 height 21
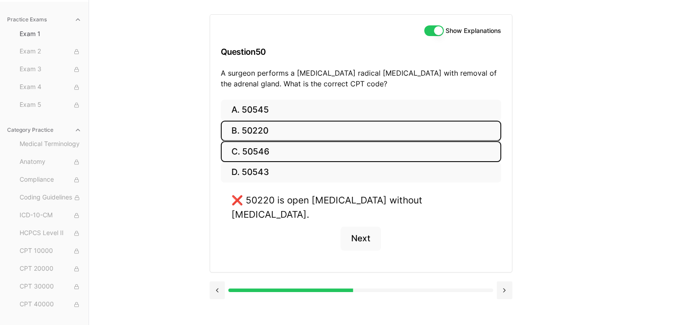
click at [314, 154] on button "C. 50546" at bounding box center [361, 151] width 280 height 21
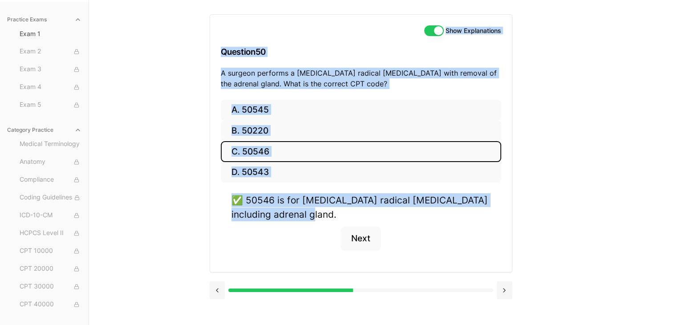
drag, startPoint x: 349, startPoint y: 217, endPoint x: 220, endPoint y: 37, distance: 222.0
click at [220, 37] on div "Show Explanations Question 50 A surgeon performs a [MEDICAL_DATA] radical [MEDI…" at bounding box center [361, 143] width 303 height 258
drag, startPoint x: 235, startPoint y: 49, endPoint x: 275, endPoint y: 37, distance: 41.7
click at [275, 37] on div "Show Explanations Question 50 A surgeon performs a [MEDICAL_DATA] radical [MEDI…" at bounding box center [361, 57] width 302 height 85
click at [405, 212] on div "✅ 50546 is for [MEDICAL_DATA] radical [MEDICAL_DATA] including adrenal gland." at bounding box center [361, 207] width 259 height 28
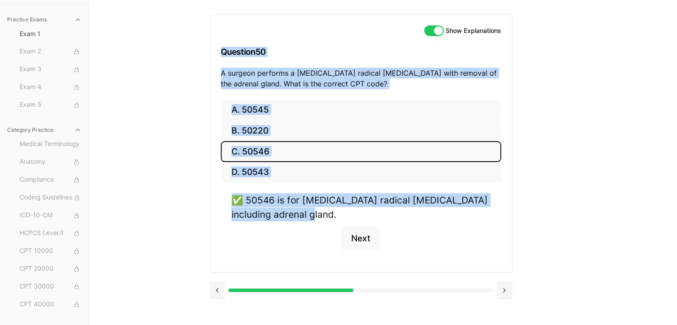
drag, startPoint x: 340, startPoint y: 212, endPoint x: 219, endPoint y: 56, distance: 197.3
click at [219, 56] on div "Show Explanations Question 50 A surgeon performs a [MEDICAL_DATA] radical [MEDI…" at bounding box center [361, 143] width 303 height 258
click at [374, 84] on p "A surgeon performs a [MEDICAL_DATA] radical [MEDICAL_DATA] with removal of the …" at bounding box center [361, 78] width 280 height 21
click at [349, 84] on p "A surgeon performs a [MEDICAL_DATA] radical [MEDICAL_DATA] with removal of the …" at bounding box center [361, 78] width 280 height 21
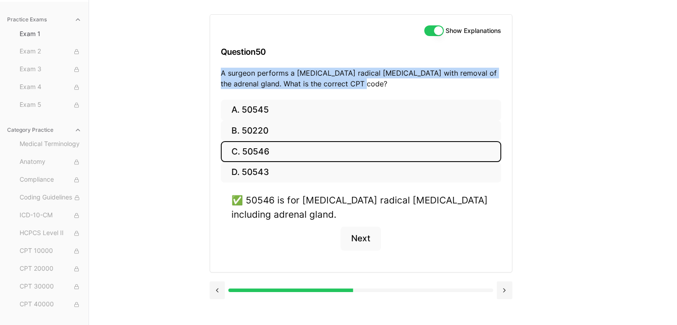
drag, startPoint x: 387, startPoint y: 84, endPoint x: 210, endPoint y: 70, distance: 177.8
click at [210, 70] on div "Show Explanations Question 50 A surgeon performs a [MEDICAL_DATA] radical [MEDI…" at bounding box center [361, 57] width 302 height 85
click at [362, 235] on button "Next" at bounding box center [361, 239] width 41 height 24
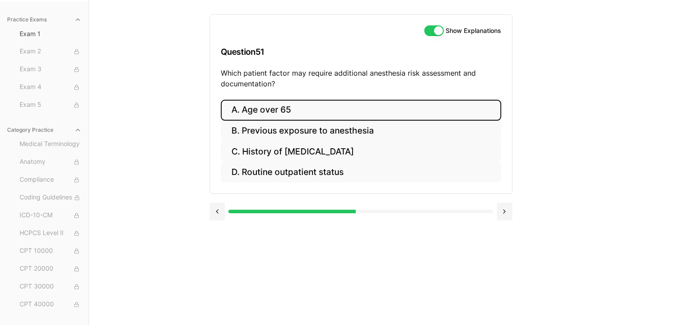
click at [276, 110] on button "A. Age over 65" at bounding box center [361, 110] width 280 height 21
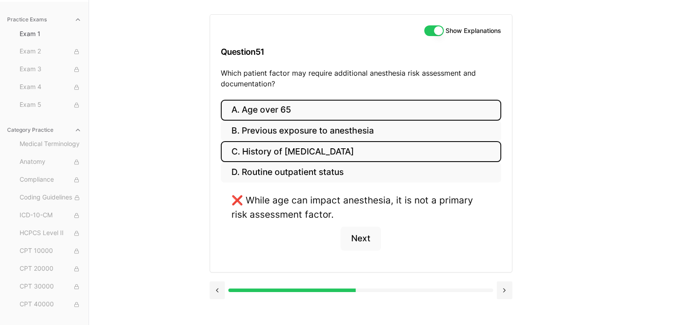
click at [276, 154] on button "C. History of [MEDICAL_DATA]" at bounding box center [361, 151] width 280 height 21
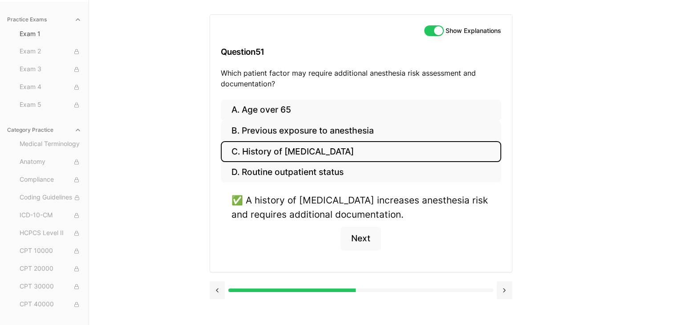
drag, startPoint x: 486, startPoint y: 210, endPoint x: 212, endPoint y: 54, distance: 315.0
click at [212, 54] on div "Show Explanations Question 51 Which patient factor may require additional anest…" at bounding box center [361, 143] width 303 height 258
click at [364, 242] on button "Next" at bounding box center [361, 239] width 41 height 24
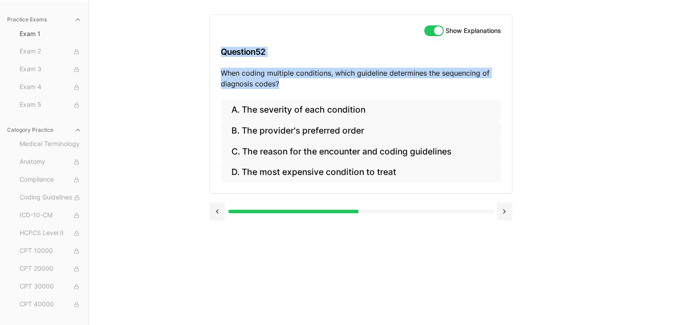
click at [322, 83] on p "When coding multiple conditions, which guideline determines the sequencing of d…" at bounding box center [361, 78] width 280 height 21
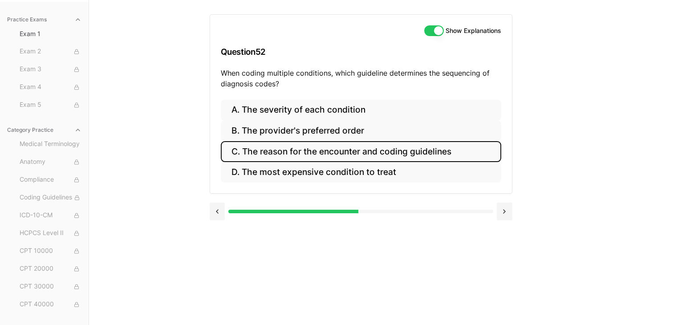
click at [256, 158] on button "C. The reason for the encounter and coding guidelines" at bounding box center [361, 151] width 280 height 21
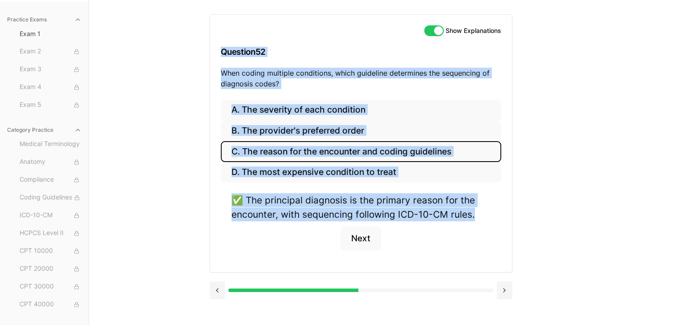
drag, startPoint x: 485, startPoint y: 213, endPoint x: 221, endPoint y: 53, distance: 309.2
click at [221, 53] on div "Show Explanations Question 52 When coding multiple conditions, which guideline …" at bounding box center [361, 143] width 303 height 258
click at [348, 243] on button "Next" at bounding box center [361, 239] width 41 height 24
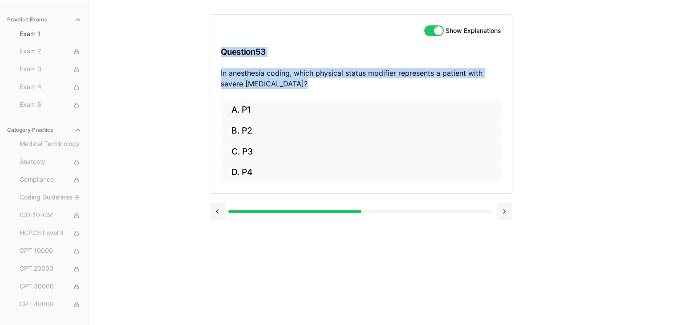
click at [190, 85] on div "Practice Exams Exam 1 Exam 2 Exam 3 Exam 4 Exam 5 Category Practice Medical Ter…" at bounding box center [338, 162] width 677 height 325
click at [356, 51] on h3 "Question 53" at bounding box center [361, 52] width 280 height 26
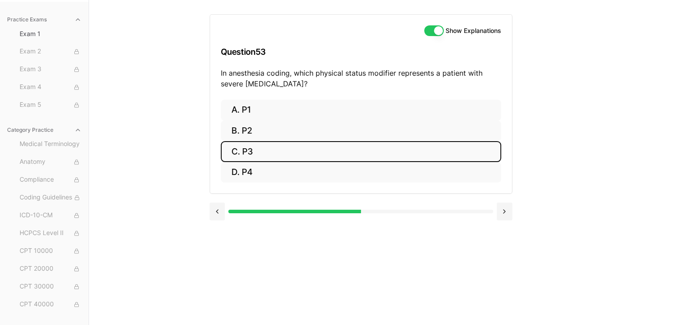
click at [247, 155] on button "C. P3" at bounding box center [361, 151] width 280 height 21
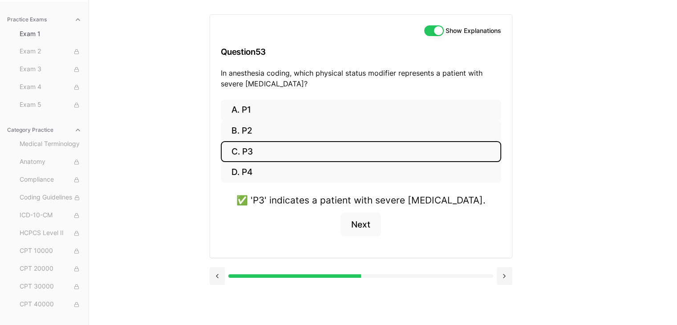
drag, startPoint x: 488, startPoint y: 196, endPoint x: 226, endPoint y: 43, distance: 303.9
click at [215, 37] on div "Show Explanations Question 53 In anesthesia coding, which physical status modif…" at bounding box center [361, 136] width 303 height 244
click at [346, 218] on button "Next" at bounding box center [361, 225] width 41 height 24
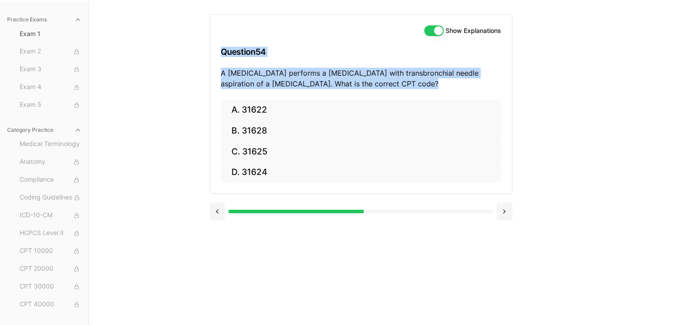
click at [191, 127] on div "Practice Exams Exam 1 Exam 2 Exam 3 Exam 4 Exam 5 Category Practice Medical Ter…" at bounding box center [338, 162] width 677 height 325
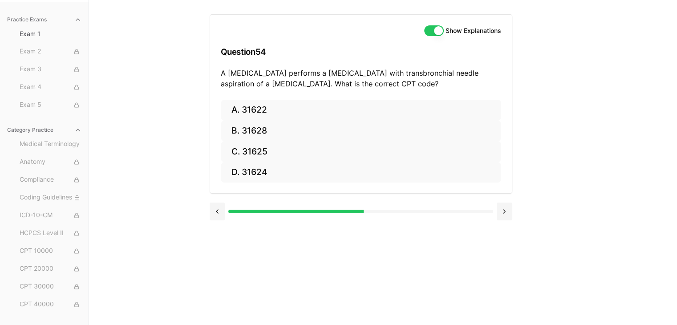
drag, startPoint x: 421, startPoint y: 84, endPoint x: 206, endPoint y: 77, distance: 215.6
click at [206, 77] on div "Practice Exams Exam 1 Exam 2 Exam 3 Exam 4 Exam 5 Category Practice Medical Ter…" at bounding box center [338, 162] width 677 height 325
click at [440, 84] on p "A [MEDICAL_DATA] performs a [MEDICAL_DATA] with transbronchial needle aspiratio…" at bounding box center [361, 78] width 280 height 21
click at [472, 73] on p "A [MEDICAL_DATA] performs a [MEDICAL_DATA] with transbronchial needle aspiratio…" at bounding box center [361, 78] width 280 height 21
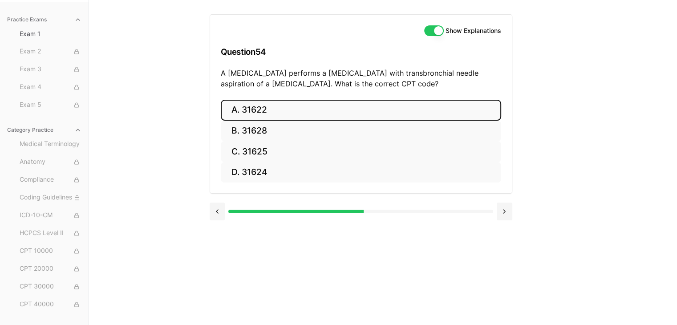
click at [239, 107] on button "A. 31622" at bounding box center [361, 110] width 280 height 21
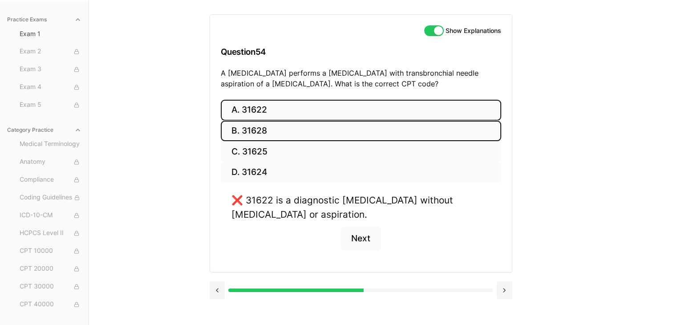
click at [243, 134] on button "B. 31628" at bounding box center [361, 131] width 280 height 21
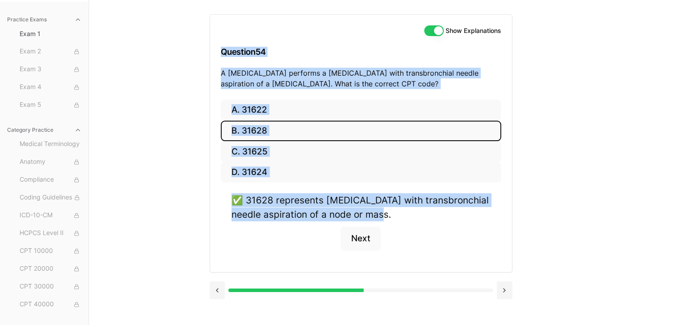
drag, startPoint x: 419, startPoint y: 218, endPoint x: 191, endPoint y: 54, distance: 280.8
click at [191, 54] on div "Practice Exams Exam 1 Exam 2 Exam 3 Exam 4 Exam 5 Category Practice Medical Ter…" at bounding box center [338, 162] width 677 height 325
click at [376, 241] on button "Next" at bounding box center [361, 239] width 41 height 24
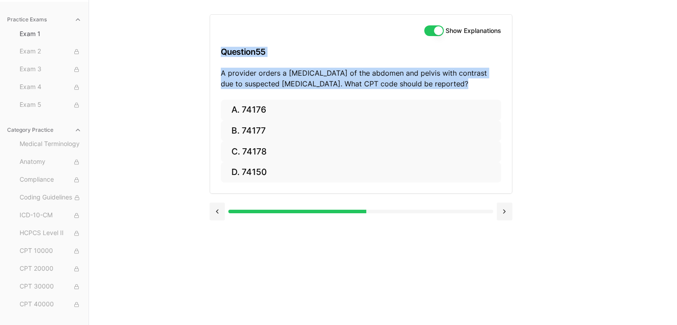
click at [571, 94] on div "Practice Exams Exam 1 Exam 2 Exam 3 Exam 4 Exam 5 Category Practice Medical Ter…" at bounding box center [338, 162] width 677 height 325
click at [202, 90] on div "Practice Exams Exam 1 Exam 2 Exam 3 Exam 4 Exam 5 Category Practice Medical Ter…" at bounding box center [338, 162] width 677 height 325
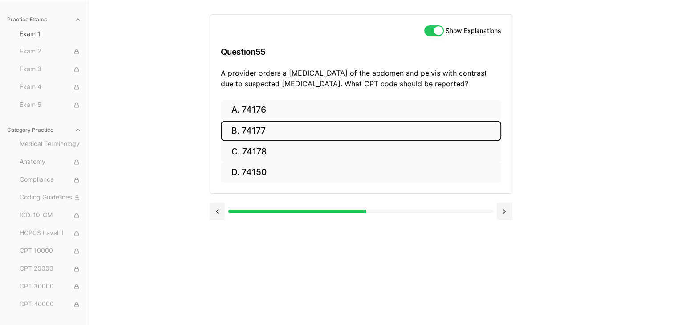
click at [258, 127] on button "B. 74177" at bounding box center [361, 131] width 280 height 21
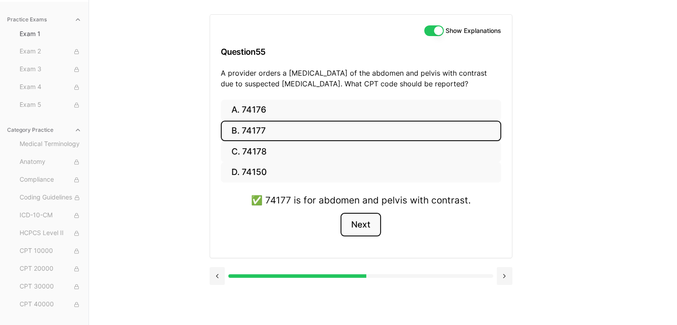
click at [365, 232] on button "Next" at bounding box center [361, 225] width 41 height 24
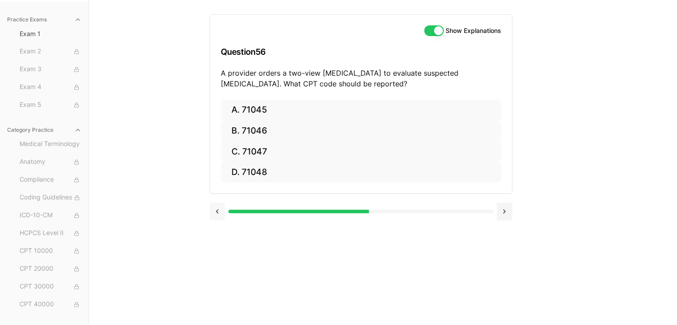
click at [211, 214] on button at bounding box center [218, 212] width 16 height 18
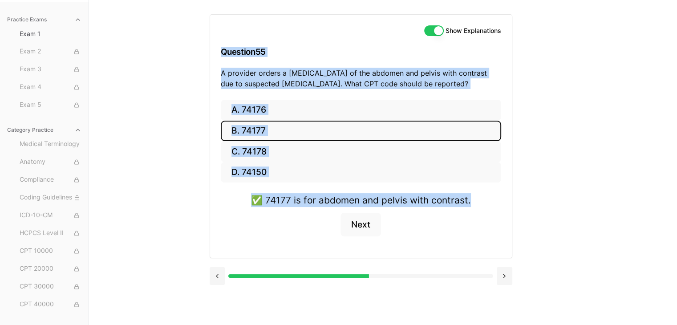
drag, startPoint x: 486, startPoint y: 204, endPoint x: 181, endPoint y: 63, distance: 335.6
click at [181, 63] on div "Practice Exams Exam 1 Exam 2 Exam 3 Exam 4 Exam 5 Category Practice Medical Ter…" at bounding box center [338, 162] width 677 height 325
click at [369, 221] on button "Next" at bounding box center [361, 225] width 41 height 24
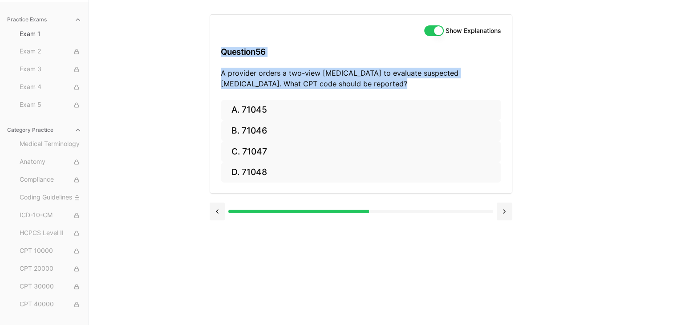
click at [527, 120] on div "Show Explanations Question 56 A provider orders a two-view [MEDICAL_DATA] to ev…" at bounding box center [383, 162] width 347 height 325
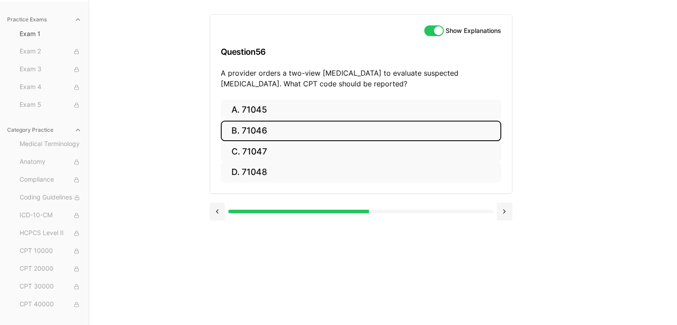
click at [265, 136] on button "B. 71046" at bounding box center [361, 131] width 280 height 21
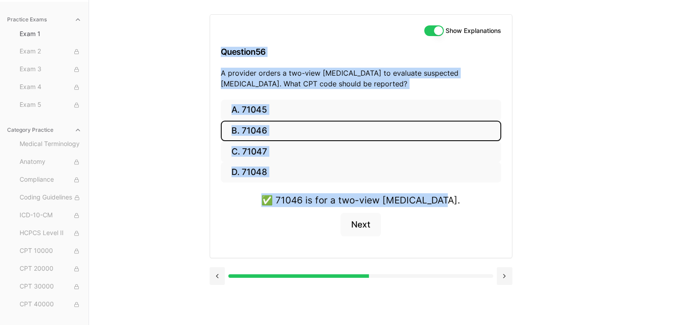
drag, startPoint x: 483, startPoint y: 205, endPoint x: 211, endPoint y: 59, distance: 308.3
click at [211, 59] on div "Show Explanations Question 56 A provider orders a two-view [MEDICAL_DATA] to ev…" at bounding box center [361, 136] width 303 height 244
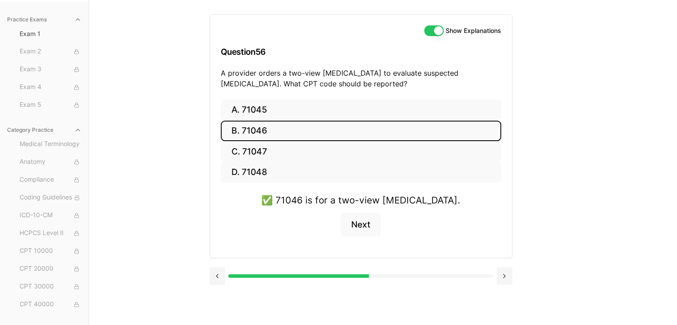
click at [331, 216] on div "✅ 71046 is for a two-view [MEDICAL_DATA]. Next" at bounding box center [361, 220] width 280 height 54
click at [348, 219] on button "Next" at bounding box center [361, 225] width 41 height 24
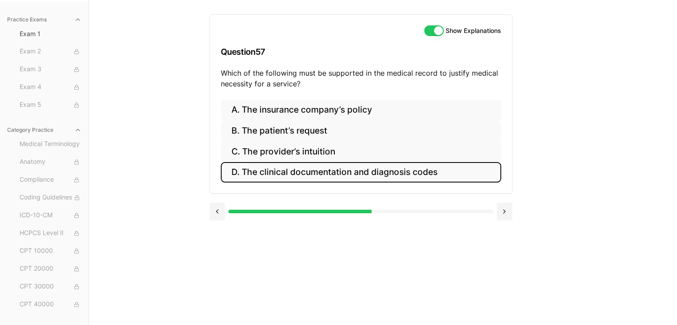
click at [271, 172] on button "D. The clinical documentation and diagnosis codes" at bounding box center [361, 172] width 280 height 21
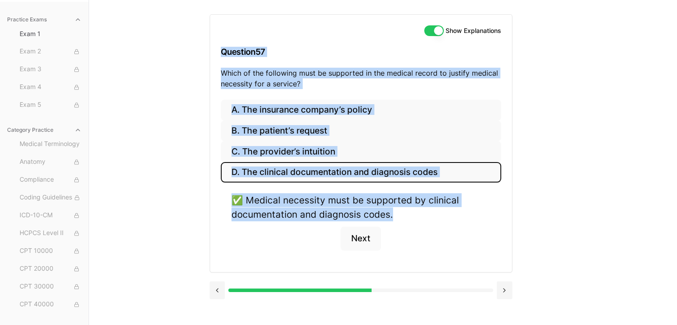
drag, startPoint x: 427, startPoint y: 214, endPoint x: 169, endPoint y: 52, distance: 304.1
click at [169, 52] on div "Practice Exams Exam 1 Exam 2 Exam 3 Exam 4 Exam 5 Category Practice Medical Ter…" at bounding box center [338, 162] width 677 height 325
click at [367, 234] on button "Next" at bounding box center [361, 239] width 41 height 24
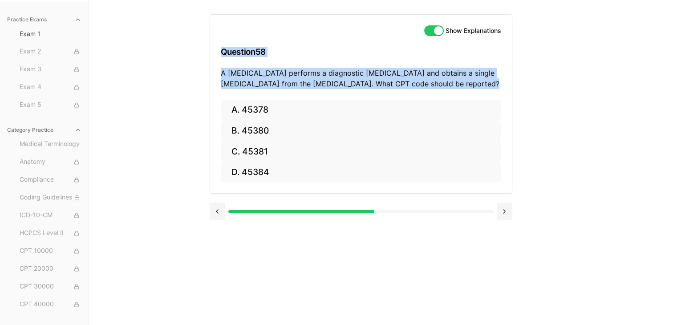
click at [210, 79] on div "Show Explanations Question 58 A [MEDICAL_DATA] performs a diagnostic [MEDICAL_D…" at bounding box center [361, 103] width 303 height 179
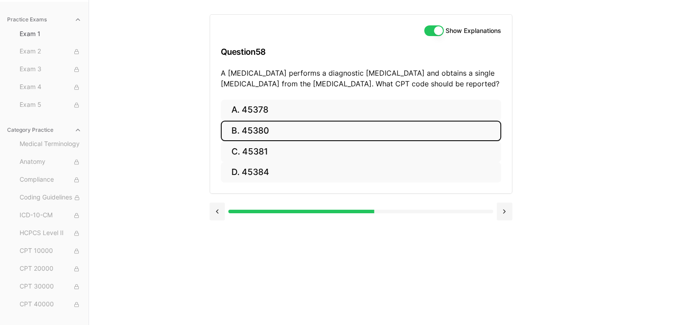
click at [342, 132] on button "B. 45380" at bounding box center [361, 131] width 280 height 21
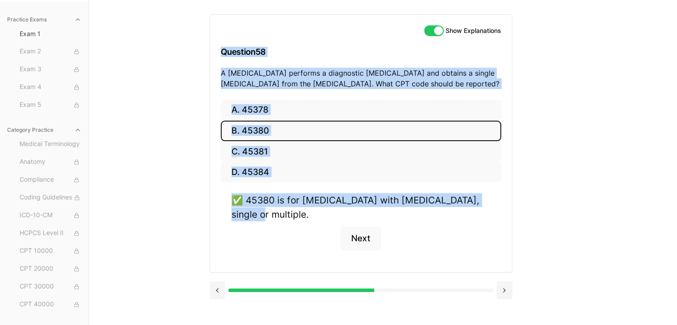
drag, startPoint x: 278, startPoint y: 215, endPoint x: 219, endPoint y: 49, distance: 176.6
click at [219, 49] on div "Show Explanations Question 58 A [MEDICAL_DATA] performs a diagnostic [MEDICAL_D…" at bounding box center [361, 143] width 303 height 258
click at [367, 231] on button "Next" at bounding box center [361, 239] width 41 height 24
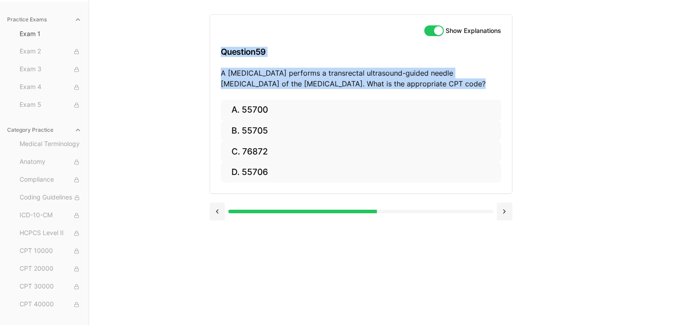
click at [266, 39] on h3 "Question 59" at bounding box center [361, 52] width 280 height 26
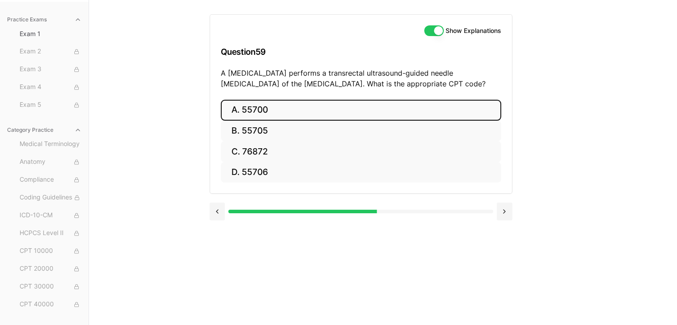
click at [318, 110] on button "A. 55700" at bounding box center [361, 110] width 280 height 21
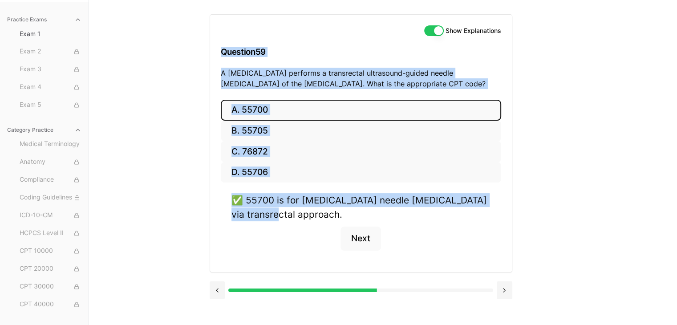
drag, startPoint x: 290, startPoint y: 212, endPoint x: 215, endPoint y: 53, distance: 175.7
click at [215, 53] on div "Show Explanations Question 59 A [MEDICAL_DATA] performs a transrectal ultrasoun…" at bounding box center [361, 143] width 303 height 258
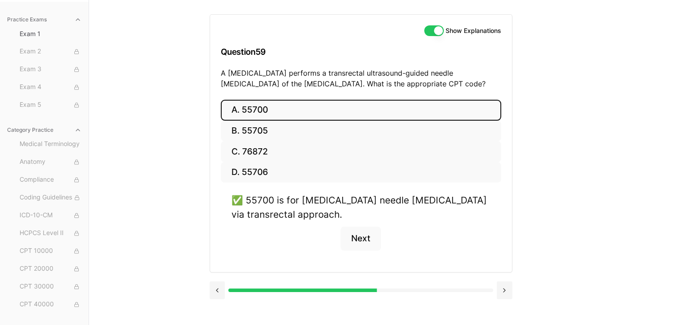
click at [109, 116] on div "Practice Exams Exam 1 Exam 2 Exam 3 Exam 4 Exam 5 Category Practice Medical Ter…" at bounding box center [338, 162] width 677 height 325
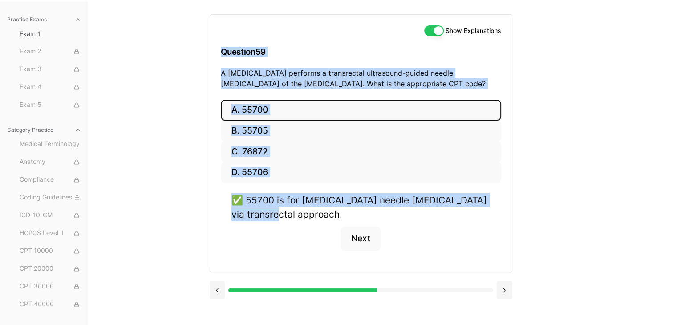
drag, startPoint x: 296, startPoint y: 213, endPoint x: 218, endPoint y: 56, distance: 175.0
click at [218, 56] on div "Show Explanations Question 59 A [MEDICAL_DATA] performs a transrectal ultrasoun…" at bounding box center [361, 143] width 303 height 258
click at [360, 230] on button "Next" at bounding box center [361, 239] width 41 height 24
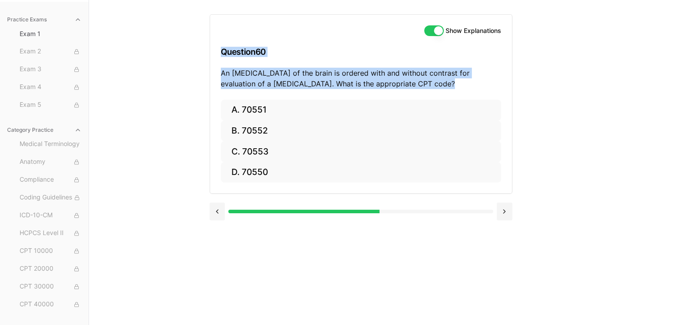
click at [201, 79] on div "Practice Exams Exam 1 Exam 2 Exam 3 Exam 4 Exam 5 Category Practice Medical Ter…" at bounding box center [338, 162] width 677 height 325
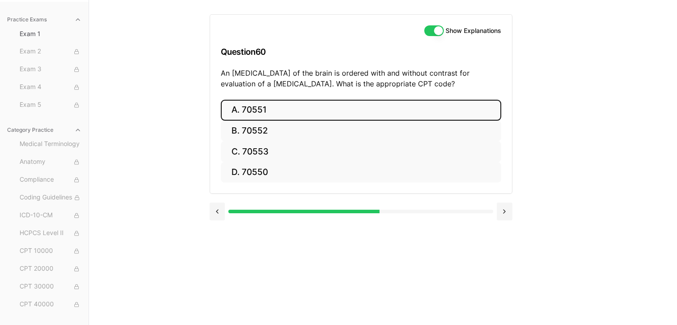
click at [261, 109] on button "A. 70551" at bounding box center [361, 110] width 280 height 21
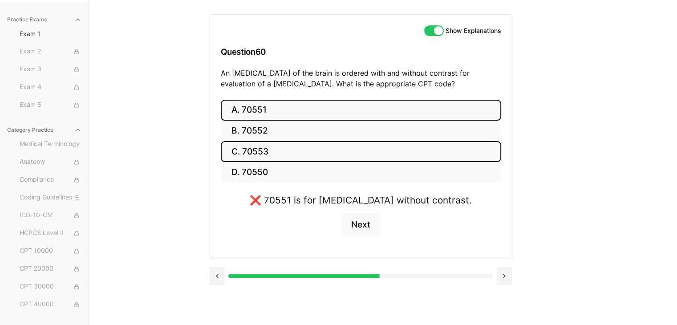
click at [262, 155] on button "C. 70553" at bounding box center [361, 151] width 280 height 21
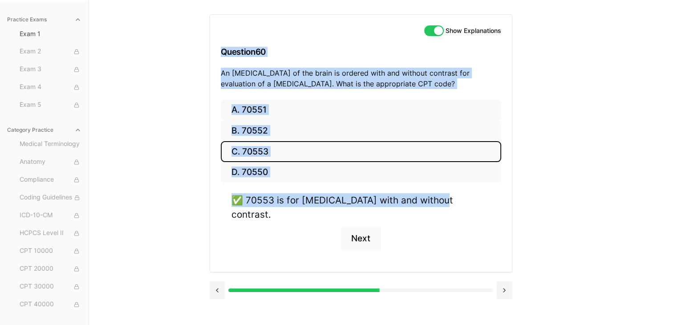
drag, startPoint x: 472, startPoint y: 203, endPoint x: 203, endPoint y: 50, distance: 309.5
click at [203, 50] on div "Practice Exams Exam 1 Exam 2 Exam 3 Exam 4 Exam 5 Category Practice Medical Ter…" at bounding box center [338, 162] width 677 height 325
click at [366, 227] on button "Next" at bounding box center [361, 239] width 41 height 24
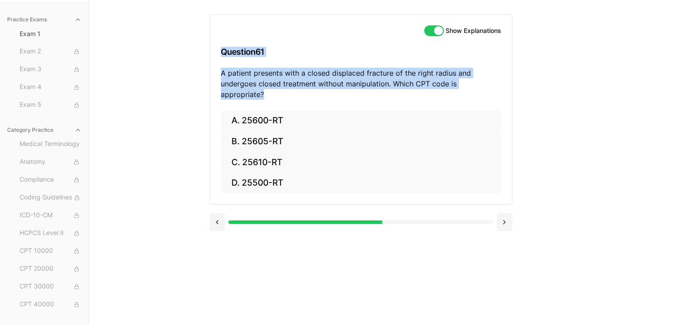
click at [200, 85] on div "Practice Exams Exam 1 Exam 2 Exam 3 Exam 4 Exam 5 Category Practice Medical Ter…" at bounding box center [338, 162] width 677 height 325
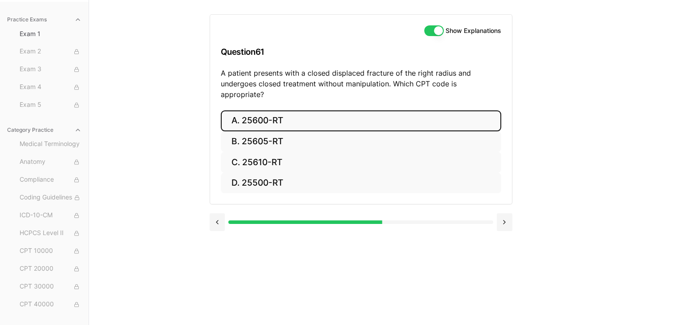
click at [260, 110] on button "A. 25600-RT" at bounding box center [361, 120] width 280 height 21
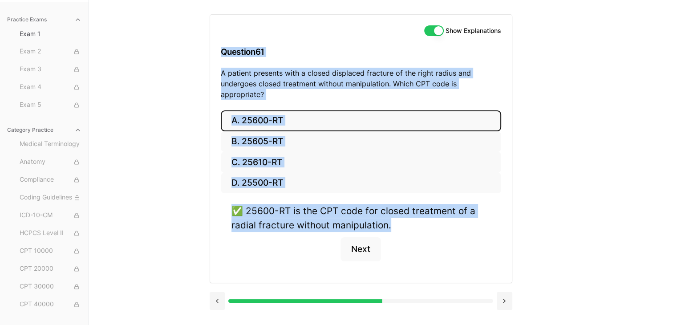
drag, startPoint x: 417, startPoint y: 215, endPoint x: 221, endPoint y: 63, distance: 247.8
click at [221, 63] on div "Show Explanations Question 61 A patient presents with a closed displaced fractu…" at bounding box center [361, 148] width 303 height 269
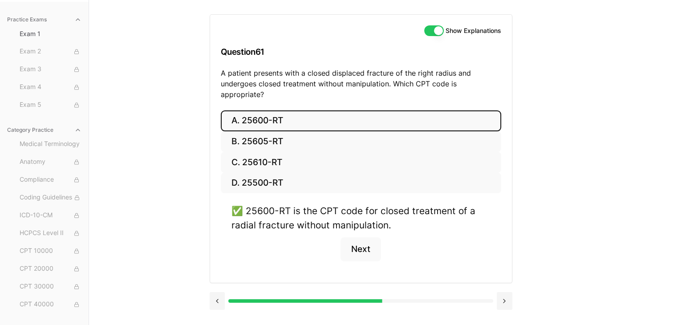
drag, startPoint x: 244, startPoint y: 37, endPoint x: 195, endPoint y: 160, distance: 132.1
click at [195, 160] on div "Practice Exams Exam 1 Exam 2 Exam 3 Exam 4 Exam 5 Category Practice Medical Ter…" at bounding box center [338, 162] width 677 height 325
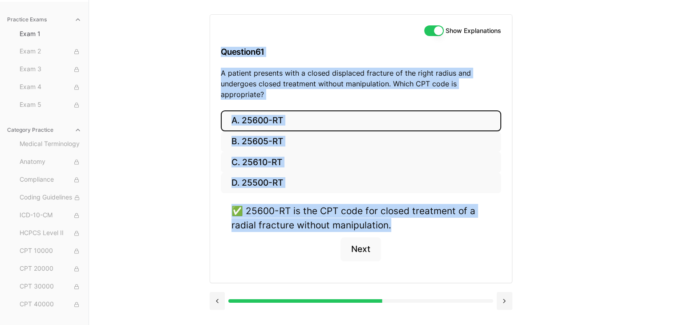
drag, startPoint x: 397, startPoint y: 211, endPoint x: 182, endPoint y: 52, distance: 267.1
click at [182, 52] on div "Practice Exams Exam 1 Exam 2 Exam 3 Exam 4 Exam 5 Category Practice Medical Ter…" at bounding box center [338, 162] width 677 height 325
click at [352, 244] on button "Next" at bounding box center [361, 249] width 41 height 24
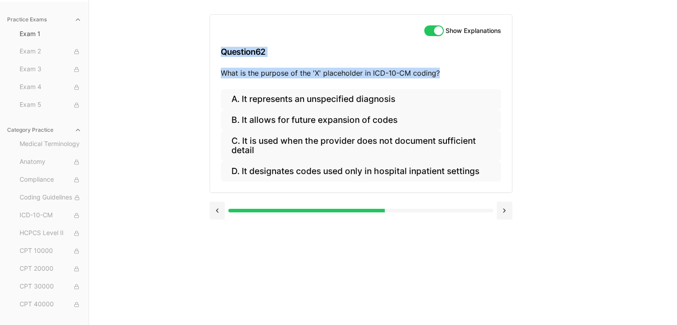
click at [173, 121] on div "Practice Exams Exam 1 Exam 2 Exam 3 Exam 4 Exam 5 Category Practice Medical Ter…" at bounding box center [338, 162] width 677 height 325
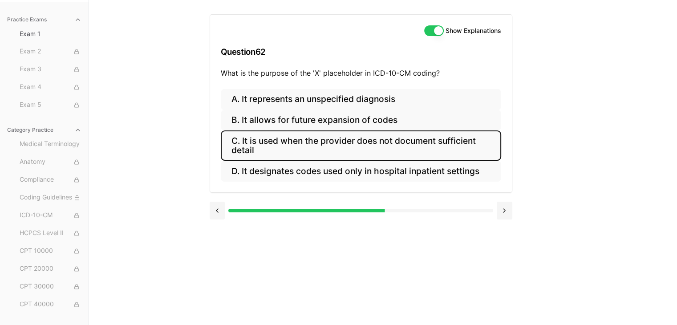
click at [376, 146] on button "C. It is used when the provider does not document sufficient detail" at bounding box center [361, 145] width 280 height 30
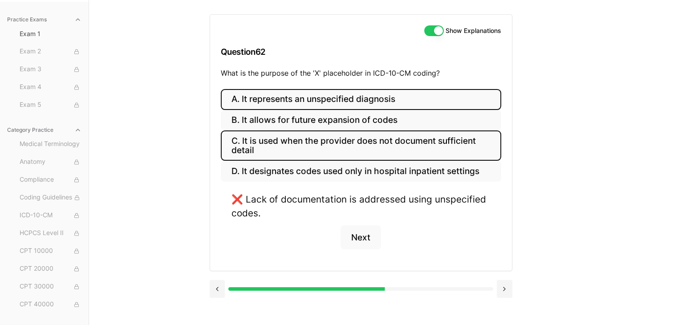
click at [353, 102] on button "A. It represents an unspecified diagnosis" at bounding box center [361, 99] width 280 height 21
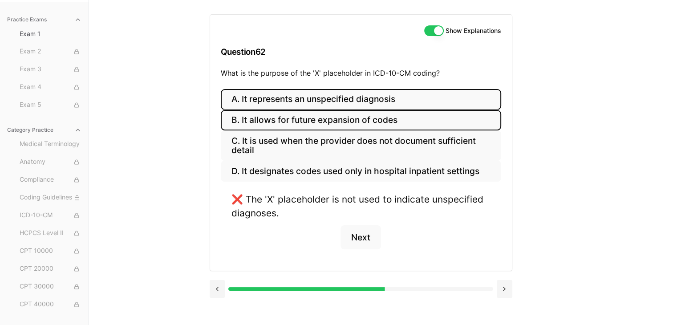
click at [346, 118] on button "B. It allows for future expansion of codes" at bounding box center [361, 120] width 280 height 21
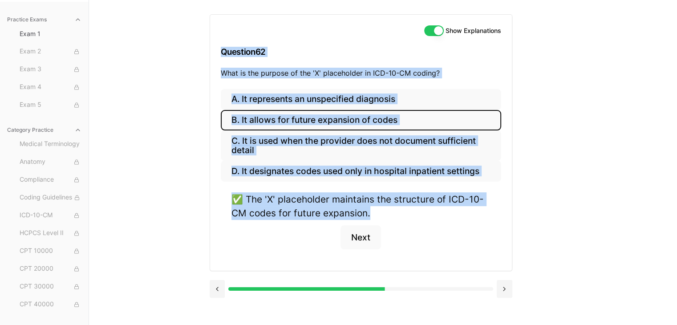
drag, startPoint x: 374, startPoint y: 211, endPoint x: 217, endPoint y: 44, distance: 229.6
click at [217, 44] on div "Show Explanations Question 62 What is the purpose of the 'X' placeholder in ICD…" at bounding box center [361, 142] width 303 height 257
click at [376, 228] on button "Next" at bounding box center [361, 237] width 41 height 24
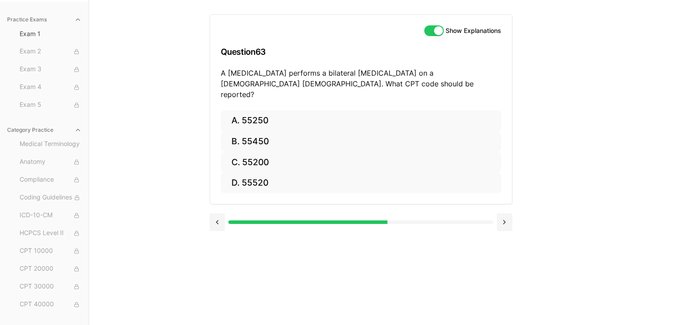
click at [142, 105] on div "Practice Exams Exam 1 Exam 2 Exam 3 Exam 4 Exam 5 Category Practice Medical Ter…" at bounding box center [338, 162] width 677 height 325
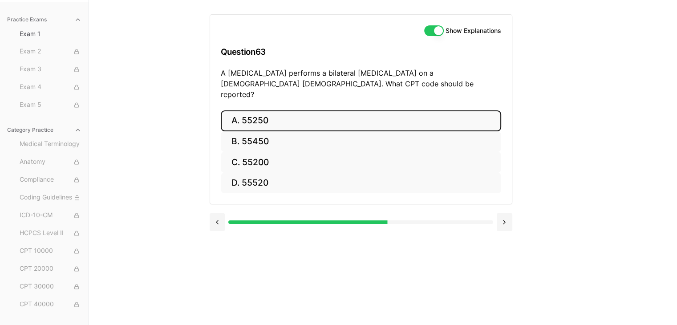
click at [288, 113] on button "A. 55250" at bounding box center [361, 120] width 280 height 21
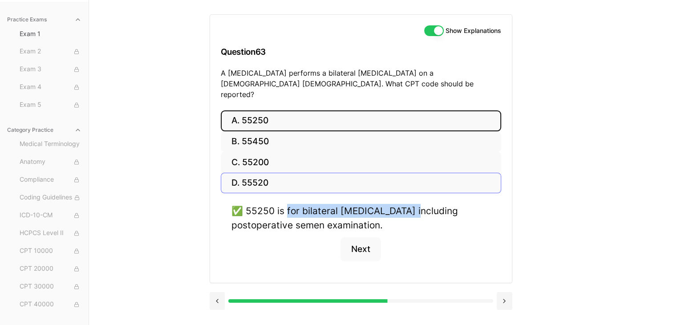
drag, startPoint x: 415, startPoint y: 205, endPoint x: 319, endPoint y: 177, distance: 100.2
click at [307, 181] on div "A. 55250 B. 55450 C. 55200 D. 55520 ✅ 55250 is for bilateral [MEDICAL_DATA] inc…" at bounding box center [361, 196] width 302 height 172
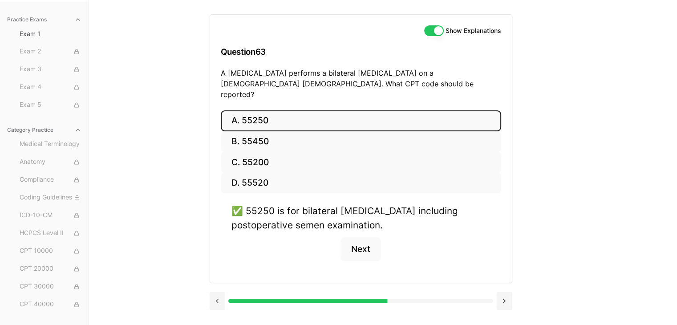
click at [407, 219] on div "✅ 55250 is for bilateral [MEDICAL_DATA] including postoperative semen examinati…" at bounding box center [361, 218] width 259 height 28
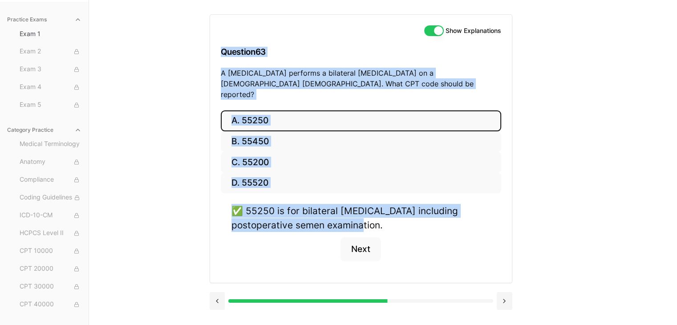
drag, startPoint x: 405, startPoint y: 211, endPoint x: 215, endPoint y: 53, distance: 246.3
click at [215, 53] on div "Show Explanations Question 63 A [MEDICAL_DATA] performs a bilateral [MEDICAL_DA…" at bounding box center [361, 148] width 303 height 269
click at [356, 237] on button "Next" at bounding box center [361, 249] width 41 height 24
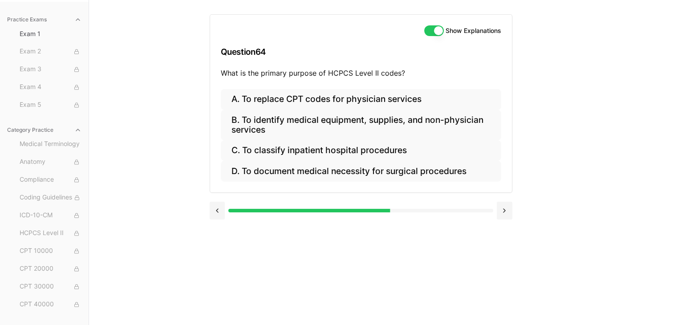
click at [130, 130] on div "Practice Exams Exam 1 Exam 2 Exam 3 Exam 4 Exam 5 Category Practice Medical Ter…" at bounding box center [338, 162] width 677 height 325
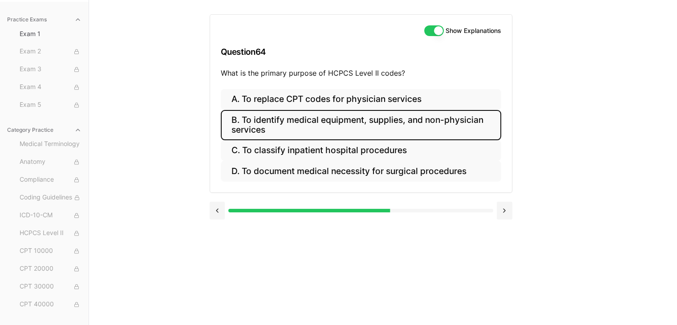
click at [273, 117] on button "B. To identify medical equipment, supplies, and non-physician services" at bounding box center [361, 125] width 280 height 30
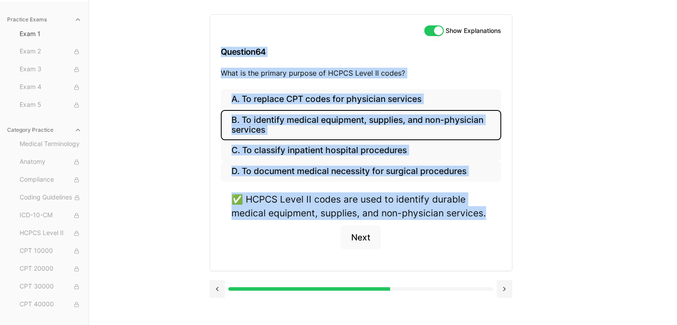
drag, startPoint x: 485, startPoint y: 215, endPoint x: 223, endPoint y: 52, distance: 309.3
click at [223, 52] on div "Show Explanations Question 64 What is the primary purpose of HCPCS Level II cod…" at bounding box center [361, 142] width 303 height 257
click at [364, 246] on button "Next" at bounding box center [361, 237] width 41 height 24
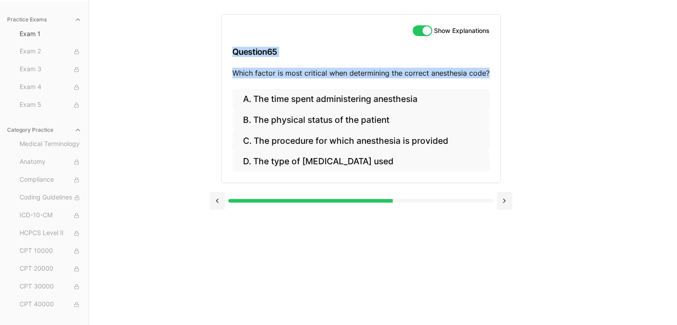
click at [158, 126] on div "Practice Exams Exam 1 Exam 2 Exam 3 Exam 4 Exam 5 Category Practice Medical Ter…" at bounding box center [338, 162] width 677 height 325
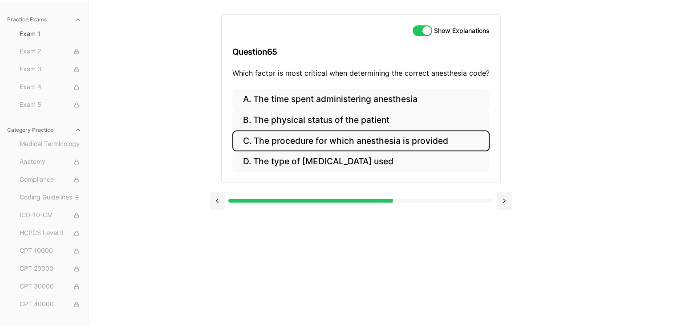
click at [263, 139] on button "C. The procedure for which anesthesia is provided" at bounding box center [360, 140] width 257 height 21
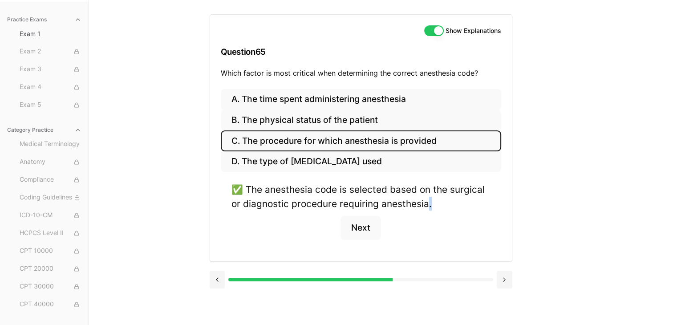
drag, startPoint x: 431, startPoint y: 213, endPoint x: 434, endPoint y: 205, distance: 8.6
click at [428, 211] on div "✅ The anesthesia code is selected based on the surgical or diagnostic procedure…" at bounding box center [361, 217] width 280 height 68
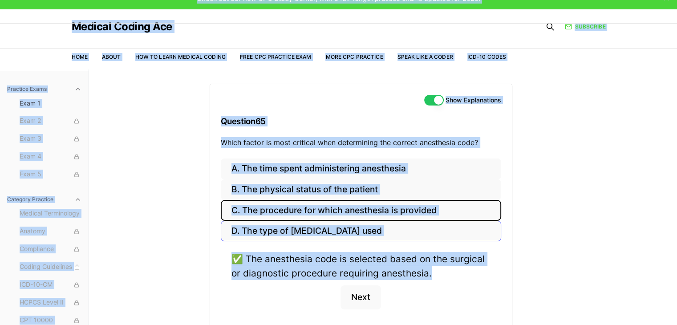
scroll to position [0, 0]
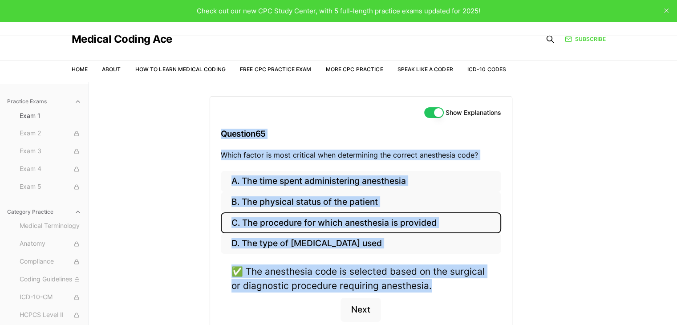
drag, startPoint x: 434, startPoint y: 205, endPoint x: 222, endPoint y: 133, distance: 224.4
click at [222, 133] on div "Show Explanations Question 65 Which factor is most critical when determining th…" at bounding box center [361, 220] width 303 height 248
click at [374, 306] on button "Next" at bounding box center [361, 310] width 41 height 24
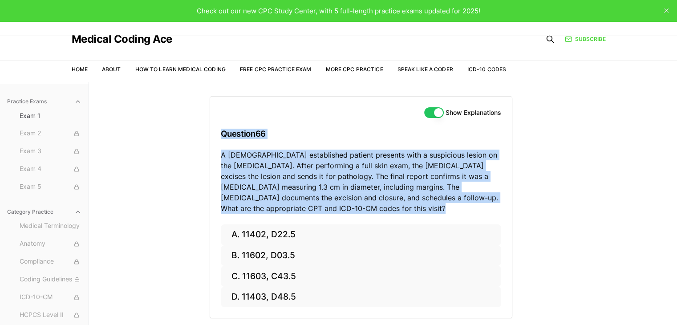
click at [167, 140] on div "Practice Exams Exam 1 Exam 2 Exam 3 Exam 4 Exam 5 Category Practice Medical Ter…" at bounding box center [338, 244] width 677 height 325
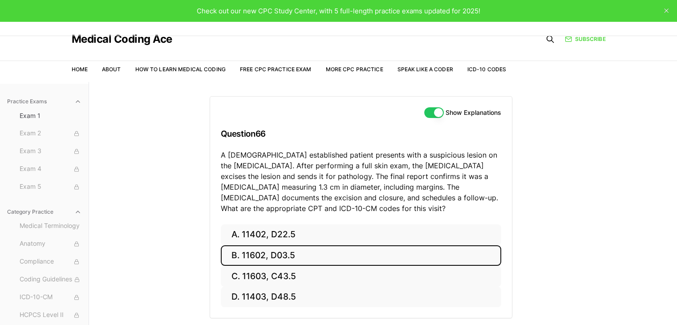
click at [252, 248] on button "B. 11602, D03.5" at bounding box center [361, 255] width 280 height 21
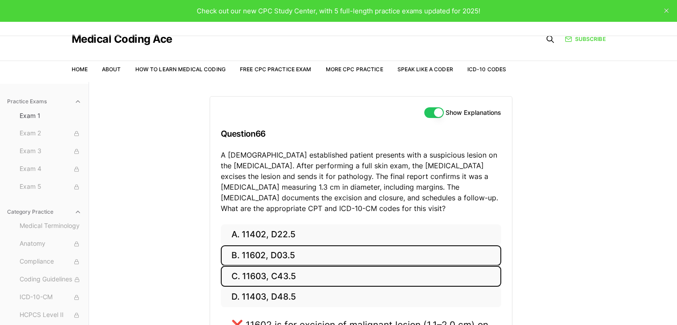
click at [276, 280] on button "C. 11603, C43.5" at bounding box center [361, 276] width 280 height 21
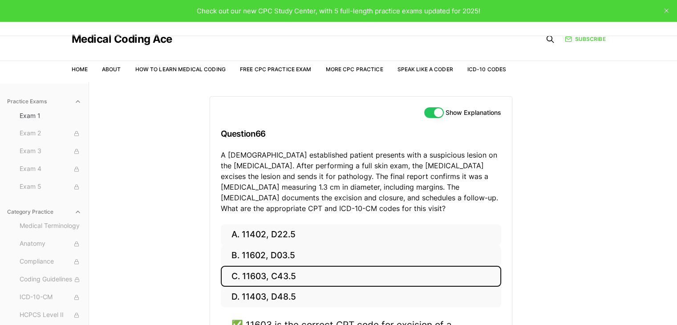
scroll to position [89, 0]
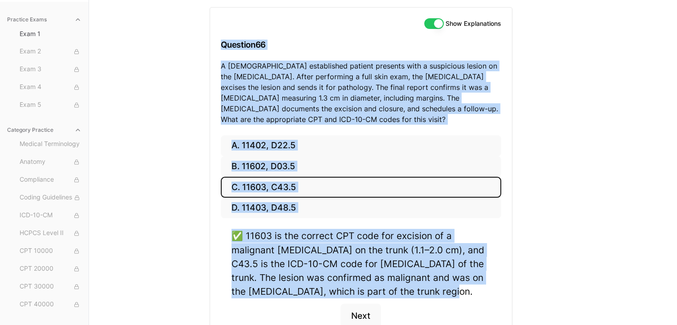
drag, startPoint x: 447, startPoint y: 292, endPoint x: 219, endPoint y: 41, distance: 339.1
click at [219, 41] on div "Show Explanations Question 66 A [DEMOGRAPHIC_DATA] established patient presents…" at bounding box center [361, 178] width 303 height 342
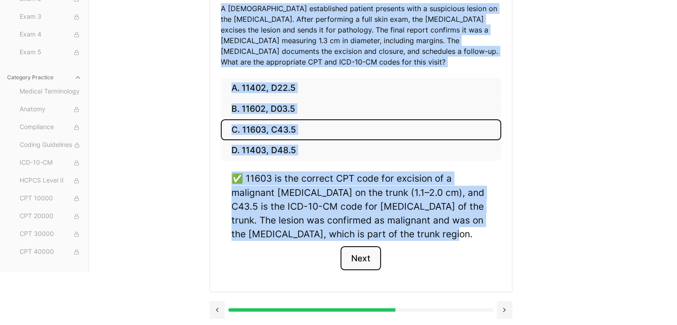
click at [349, 256] on button "Next" at bounding box center [361, 258] width 41 height 24
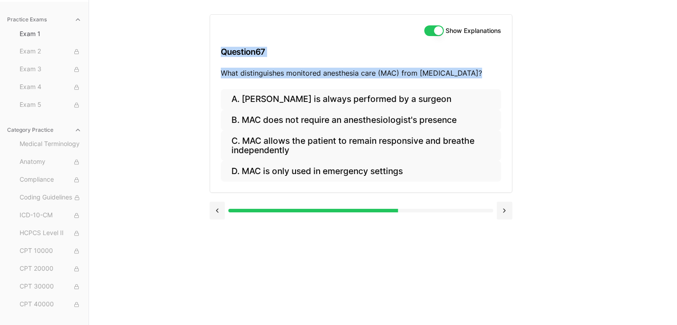
click at [169, 65] on div "Practice Exams Exam 1 Exam 2 Exam 3 Exam 4 Exam 5 Category Practice Medical Ter…" at bounding box center [338, 162] width 677 height 325
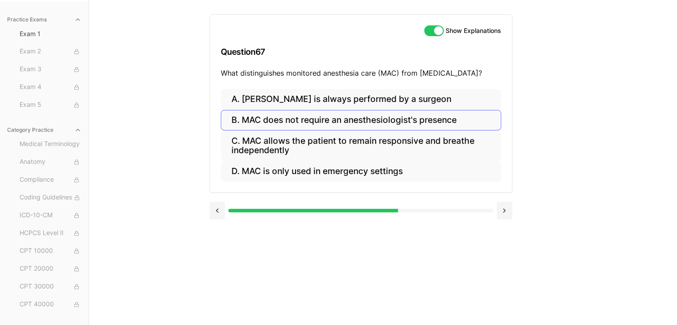
click at [346, 123] on button "B. MAC does not require an anesthesiologist's presence" at bounding box center [361, 120] width 280 height 21
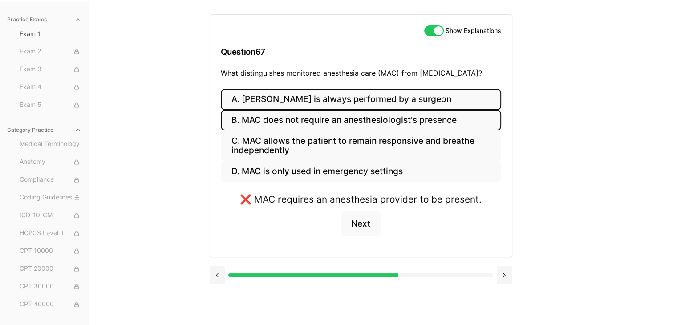
click at [351, 102] on button "A. [PERSON_NAME] is always performed by a surgeon" at bounding box center [361, 99] width 280 height 21
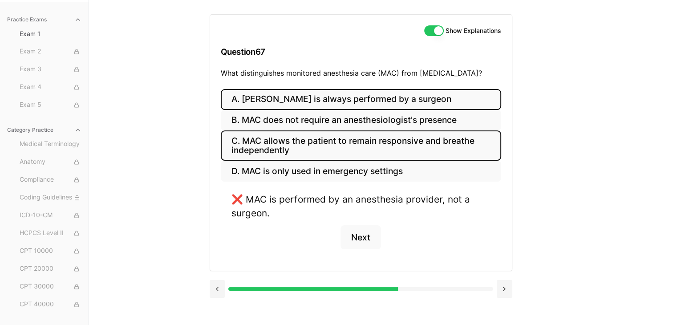
click at [325, 154] on button "C. MAC allows the patient to remain responsive and breathe independently" at bounding box center [361, 145] width 280 height 30
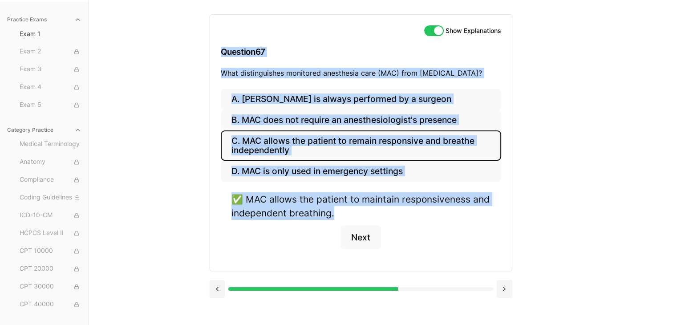
drag, startPoint x: 363, startPoint y: 219, endPoint x: 196, endPoint y: 45, distance: 240.6
click at [196, 45] on div "Practice Exams Exam 1 Exam 2 Exam 3 Exam 4 Exam 5 Category Practice Medical Ter…" at bounding box center [338, 162] width 677 height 325
click at [363, 227] on button "Next" at bounding box center [361, 237] width 41 height 24
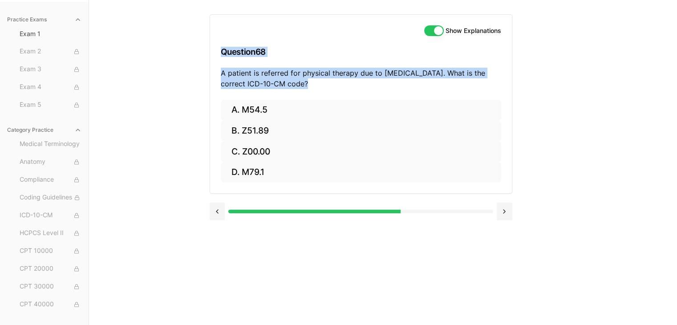
click at [169, 78] on div "Practice Exams Exam 1 Exam 2 Exam 3 Exam 4 Exam 5 Category Practice Medical Ter…" at bounding box center [338, 162] width 677 height 325
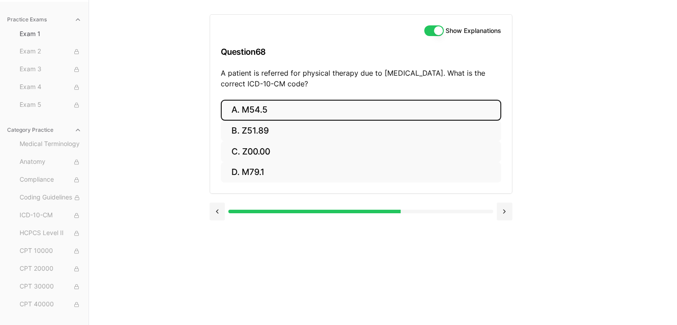
click at [237, 109] on button "A. M54.5" at bounding box center [361, 110] width 280 height 21
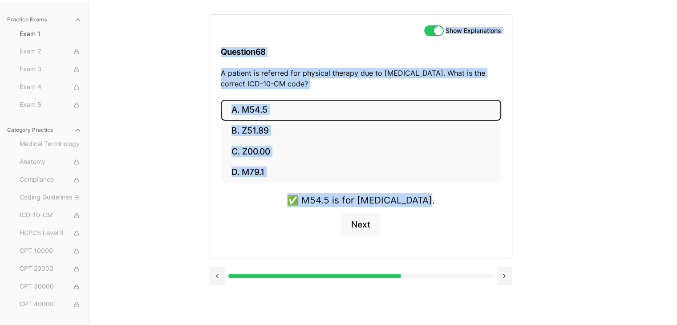
drag, startPoint x: 427, startPoint y: 201, endPoint x: 207, endPoint y: 34, distance: 276.8
click at [207, 34] on div "Practice Exams Exam 1 Exam 2 Exam 3 Exam 4 Exam 5 Category Practice Medical Ter…" at bounding box center [338, 162] width 677 height 325
click at [522, 204] on div "Show Explanations Question 68 A patient is referred for physical therapy due to…" at bounding box center [383, 162] width 347 height 325
drag, startPoint x: 449, startPoint y: 204, endPoint x: 192, endPoint y: 59, distance: 294.4
click at [192, 59] on div "Practice Exams Exam 1 Exam 2 Exam 3 Exam 4 Exam 5 Category Practice Medical Ter…" at bounding box center [338, 162] width 677 height 325
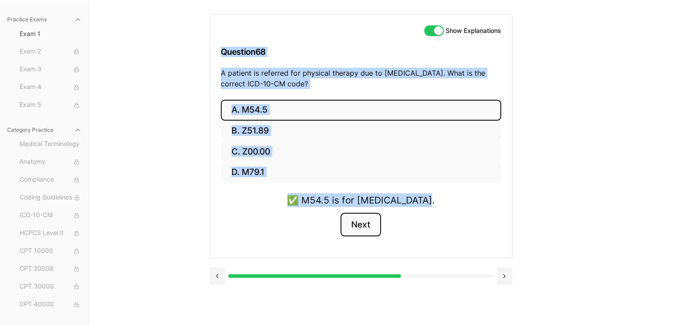
click at [370, 227] on button "Next" at bounding box center [361, 225] width 41 height 24
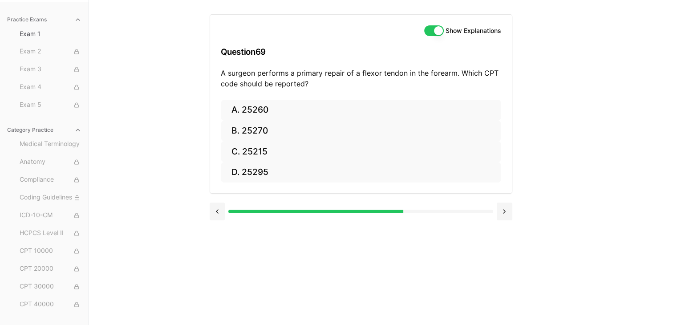
click at [130, 65] on div "Practice Exams Exam 1 Exam 2 Exam 3 Exam 4 Exam 5 Category Practice Medical Ter…" at bounding box center [338, 162] width 677 height 325
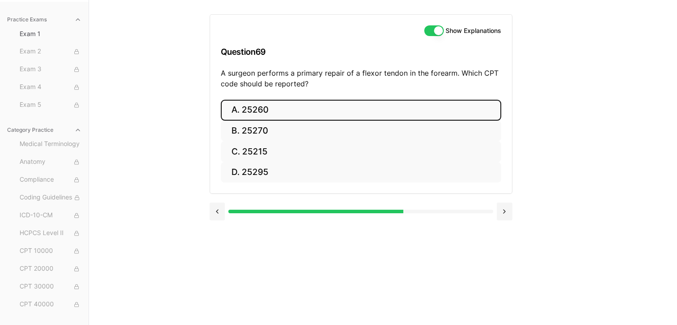
click at [236, 110] on button "A. 25260" at bounding box center [361, 110] width 280 height 21
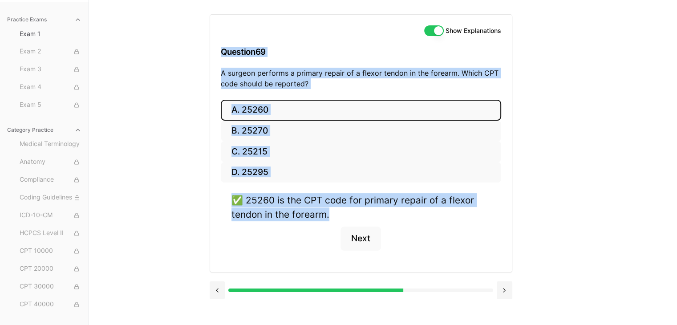
drag, startPoint x: 374, startPoint y: 214, endPoint x: 207, endPoint y: 38, distance: 243.1
click at [207, 38] on div "Practice Exams Exam 1 Exam 2 Exam 3 Exam 4 Exam 5 Category Practice Medical Ter…" at bounding box center [338, 162] width 677 height 325
click at [551, 111] on div "Show Explanations Question 69 A surgeon performs a primary repair of a flexor t…" at bounding box center [383, 162] width 347 height 325
